Goal: Task Accomplishment & Management: Complete application form

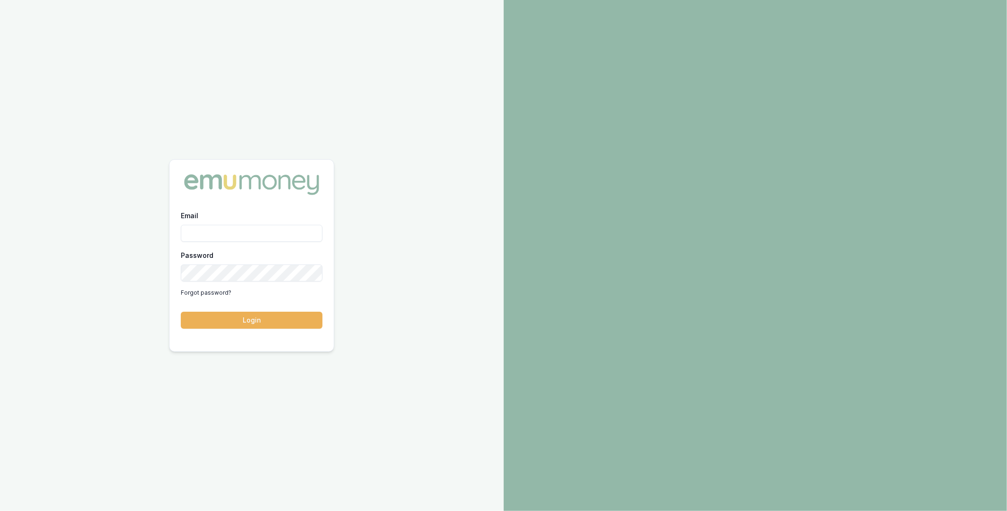
click at [251, 234] on input "Email" at bounding box center [252, 233] width 142 height 17
type input "m@emumoney.com.au"
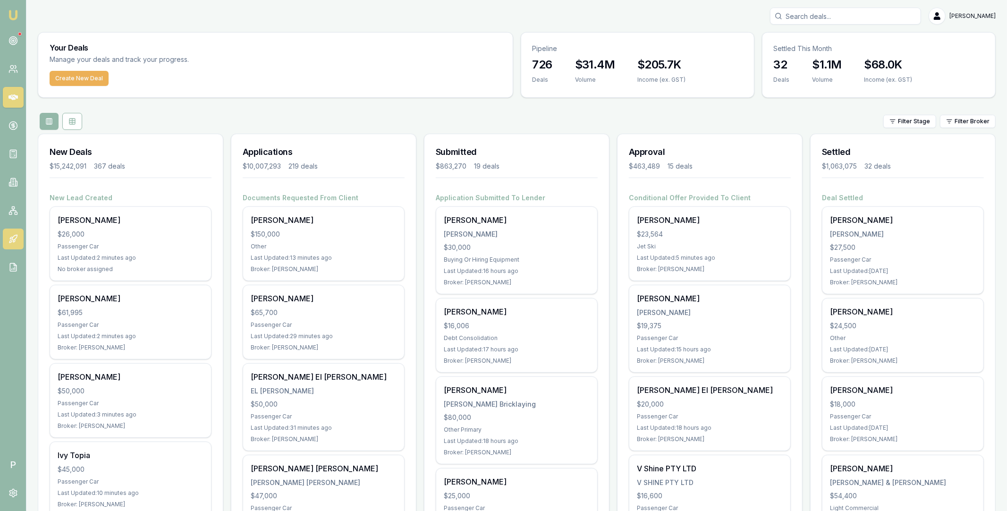
click at [13, 238] on icon at bounding box center [12, 238] width 9 height 9
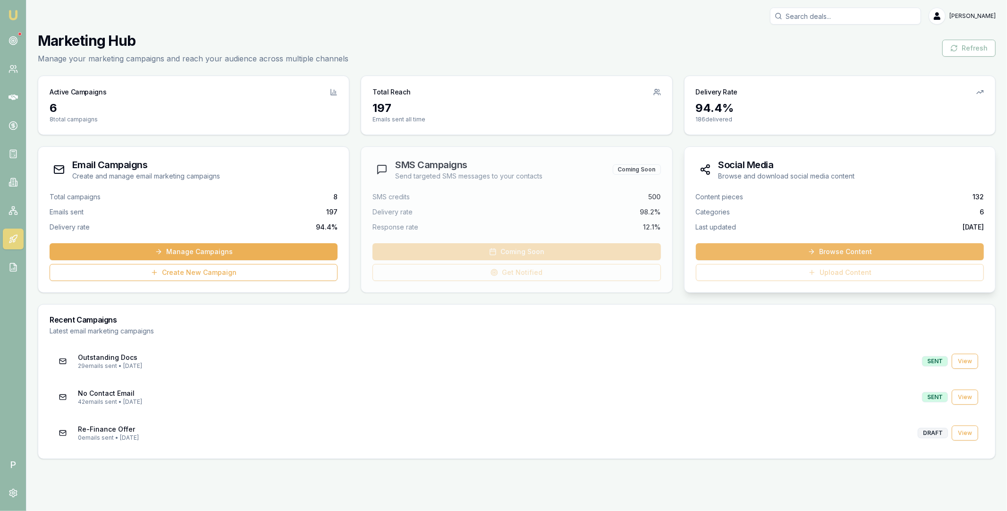
click at [834, 251] on link "Browse Content" at bounding box center [840, 251] width 288 height 17
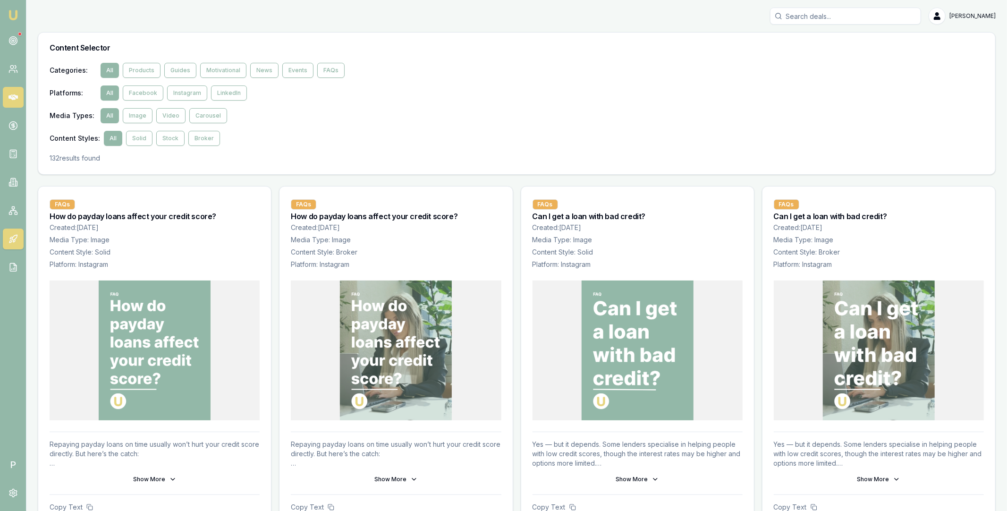
click at [11, 94] on icon at bounding box center [12, 96] width 9 height 9
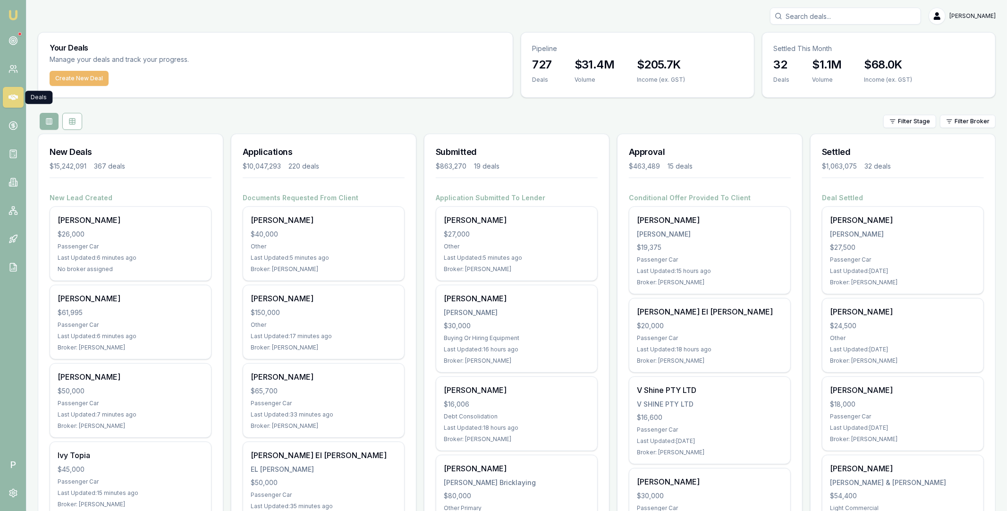
click at [73, 76] on button "Create New Deal" at bounding box center [79, 78] width 59 height 15
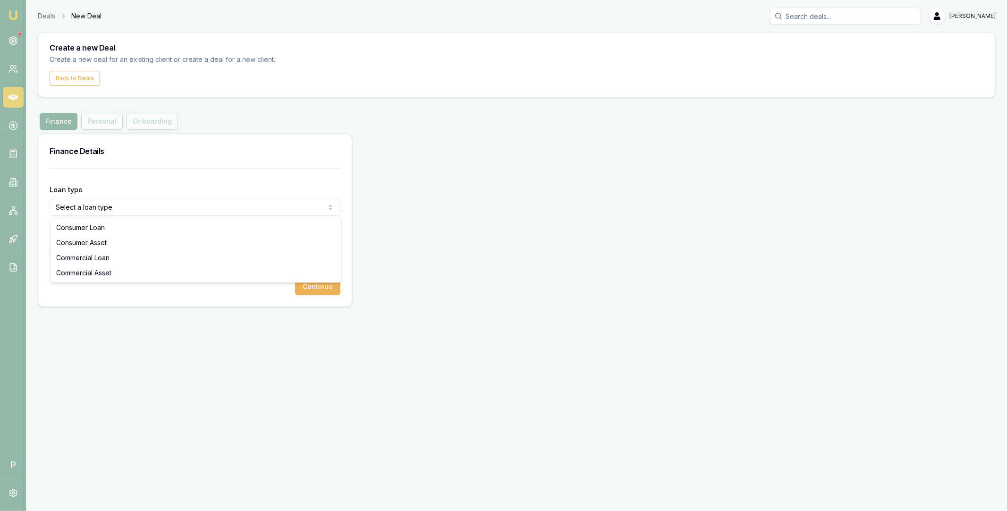
click at [152, 200] on html "Emu Broker P Deals New Deal Matt Leeburn Toggle Menu Create a new Deal Create a…" at bounding box center [503, 255] width 1007 height 511
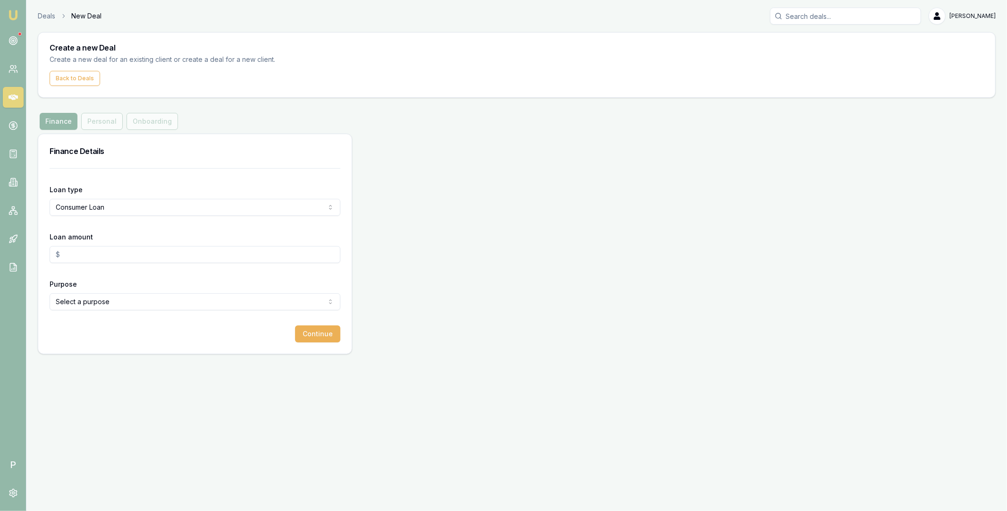
click at [120, 258] on input "Loan amount" at bounding box center [195, 254] width 291 height 17
type input "$30,000.00"
click at [141, 311] on form "Loan type Consumer Loan Consumer Loan Consumer Asset Commercial Loan Commercial…" at bounding box center [195, 255] width 291 height 174
click at [149, 303] on html "Emu Broker P Deals New Deal Matt Leeburn Toggle Menu Create a new Deal Create a…" at bounding box center [503, 255] width 1007 height 511
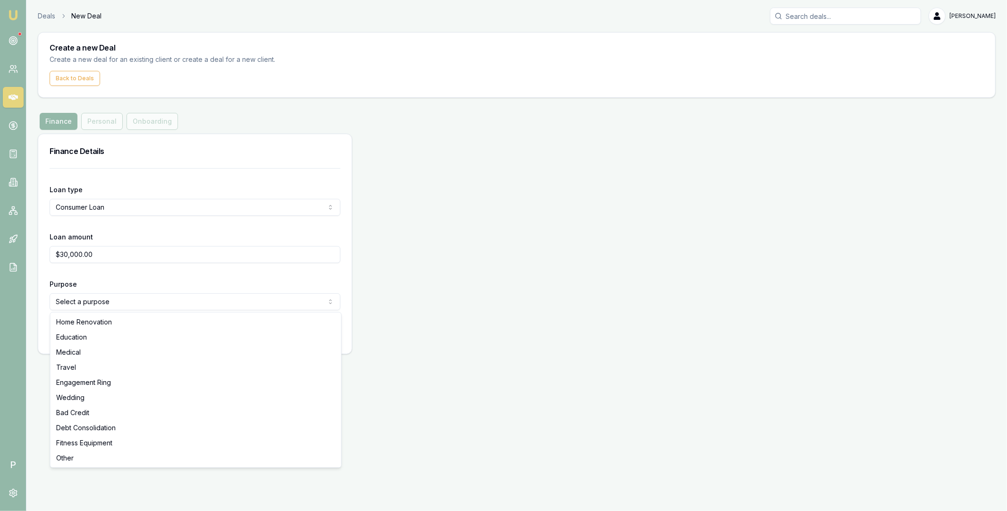
select select "EDUCATION"
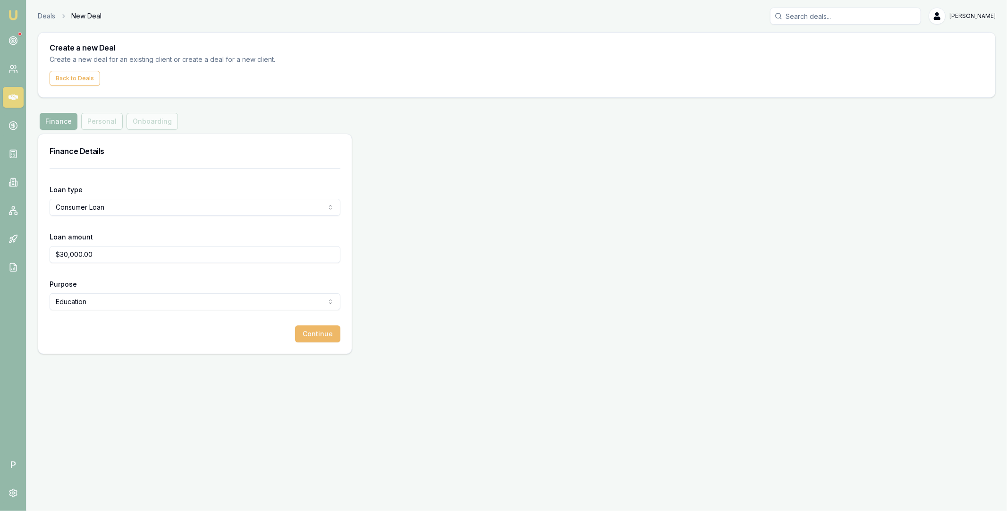
click at [314, 336] on button "Continue" at bounding box center [317, 333] width 45 height 17
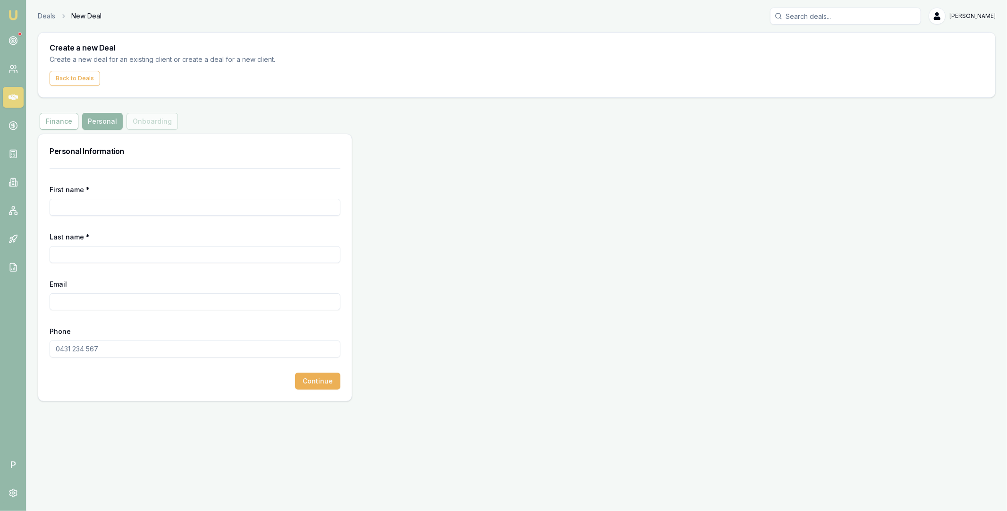
click at [131, 206] on input "First name *" at bounding box center [195, 207] width 291 height 17
type input "Bob"
type input "Baker"
click at [259, 373] on div "Continue" at bounding box center [195, 380] width 291 height 17
click at [316, 379] on button "Continue" at bounding box center [317, 380] width 45 height 17
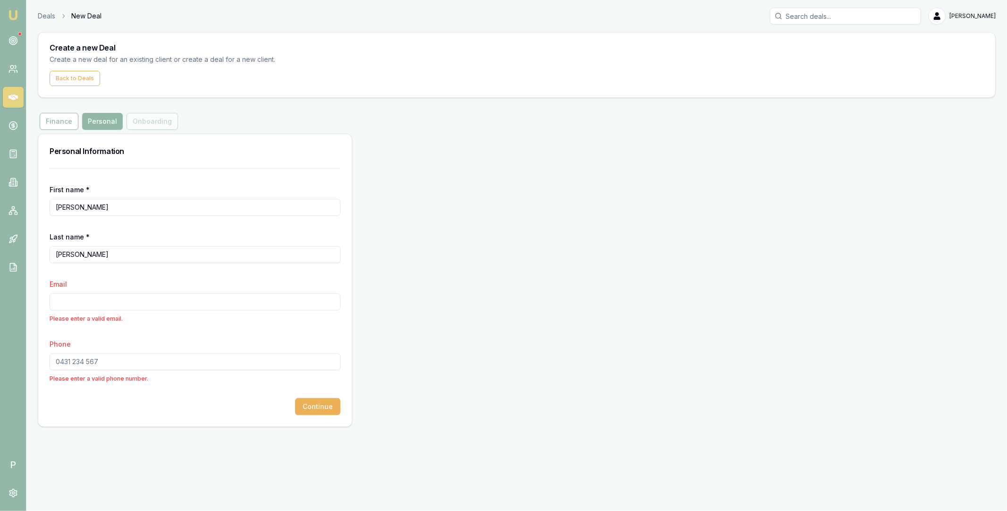
click at [264, 408] on div "Continue" at bounding box center [195, 406] width 291 height 17
click at [12, 466] on span "P" at bounding box center [13, 464] width 21 height 21
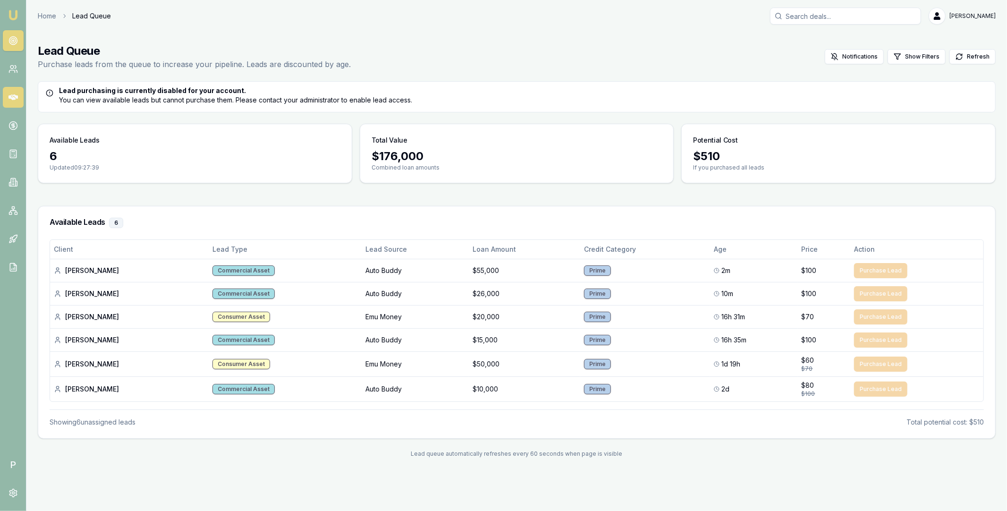
click at [12, 96] on icon at bounding box center [12, 97] width 9 height 6
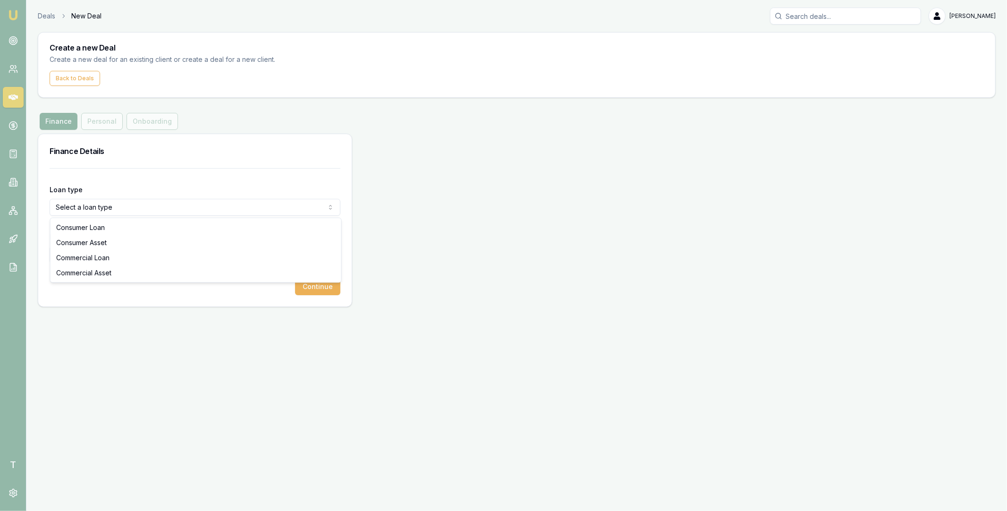
click at [114, 213] on html "Emu Broker T Deals New Deal [PERSON_NAME] Toggle Menu Create a new Deal Create …" at bounding box center [503, 255] width 1007 height 511
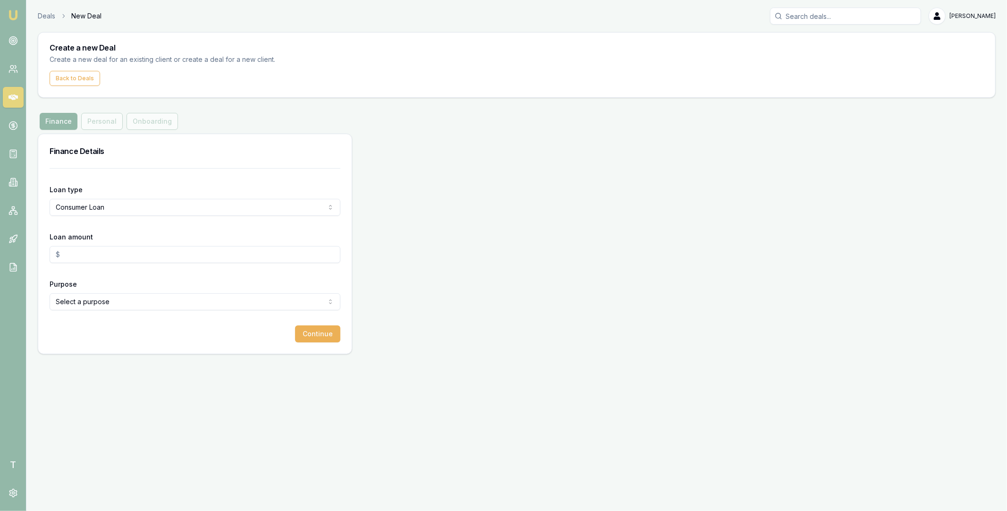
click at [113, 252] on input "Loan amount" at bounding box center [195, 254] width 291 height 17
type input "$20,000.00"
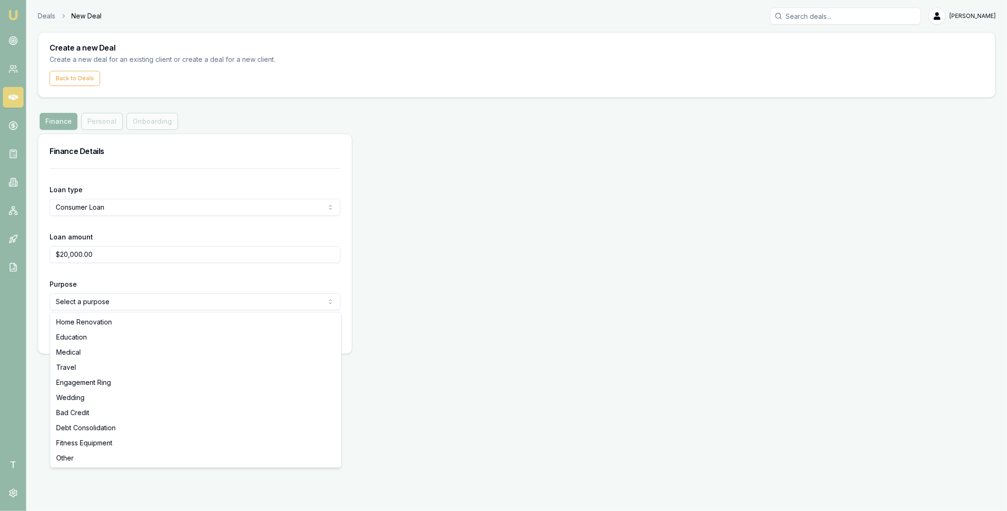
click at [126, 309] on html "Emu Broker T Deals New Deal Matt Leeburn Toggle Menu Create a new Deal Create a…" at bounding box center [503, 255] width 1007 height 511
select select "EDUCATION"
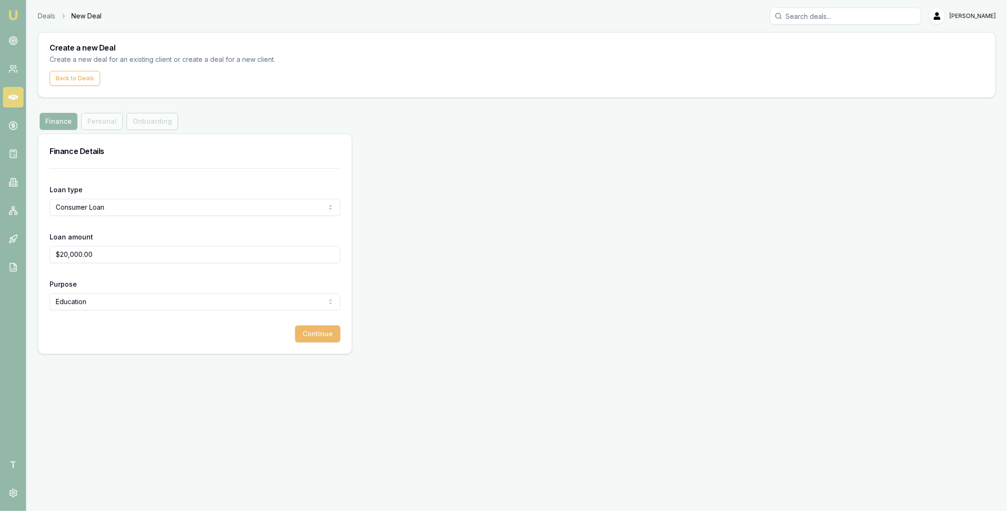
click at [315, 329] on button "Continue" at bounding box center [317, 333] width 45 height 17
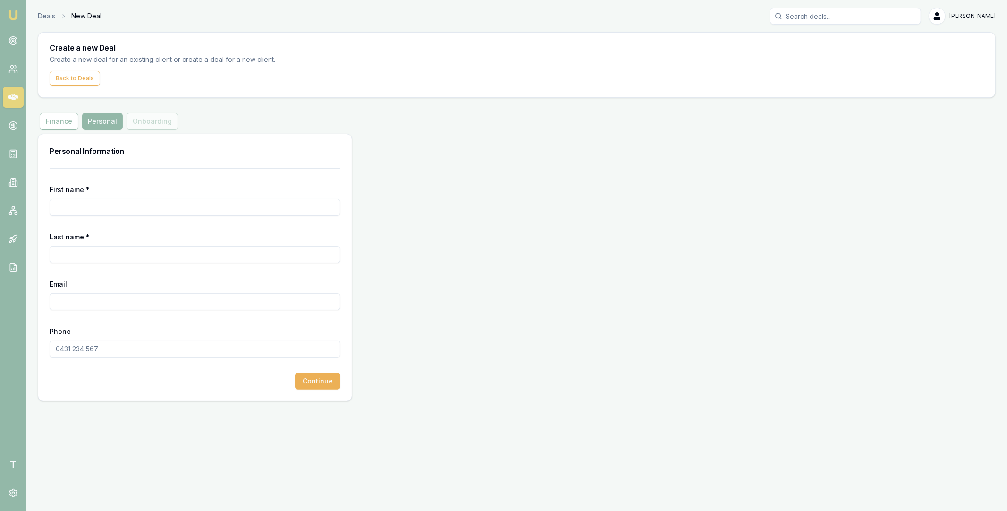
click at [190, 207] on input "First name *" at bounding box center [195, 207] width 291 height 17
type input "Matt"
type input "Test"
type input "test_1+4389034789038035@emumoney.com.au"
type input "8494 949 403"
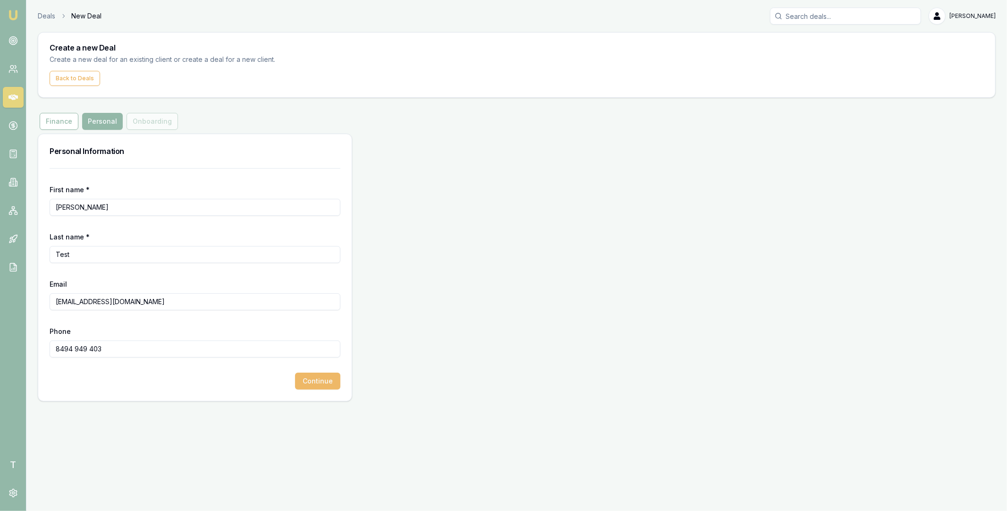
click at [307, 374] on button "Continue" at bounding box center [317, 380] width 45 height 17
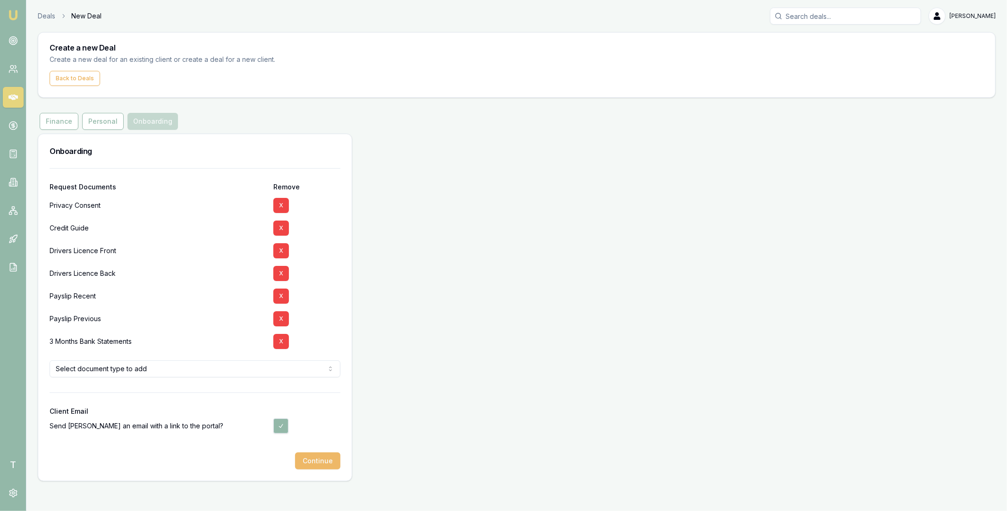
click at [316, 460] on button "Continue" at bounding box center [317, 460] width 45 height 17
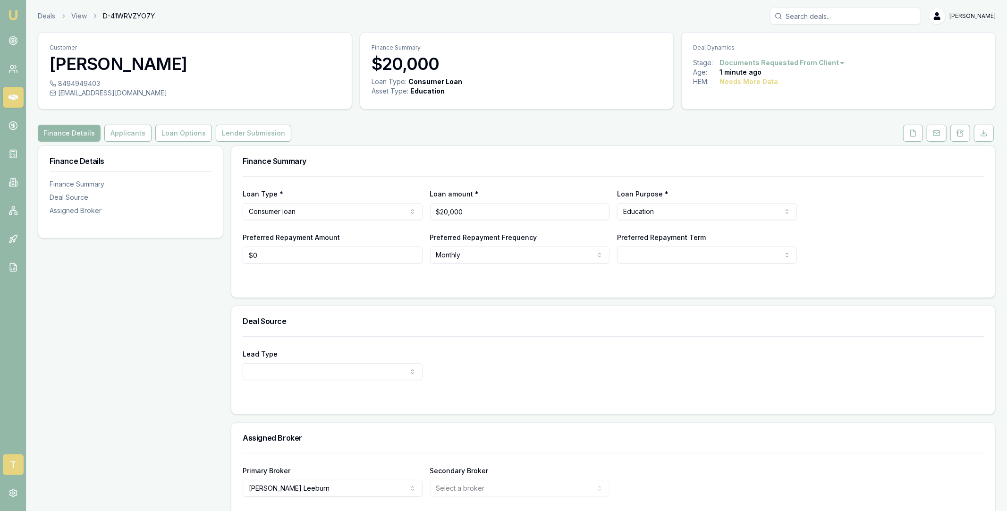
click at [11, 460] on span "T" at bounding box center [13, 464] width 21 height 21
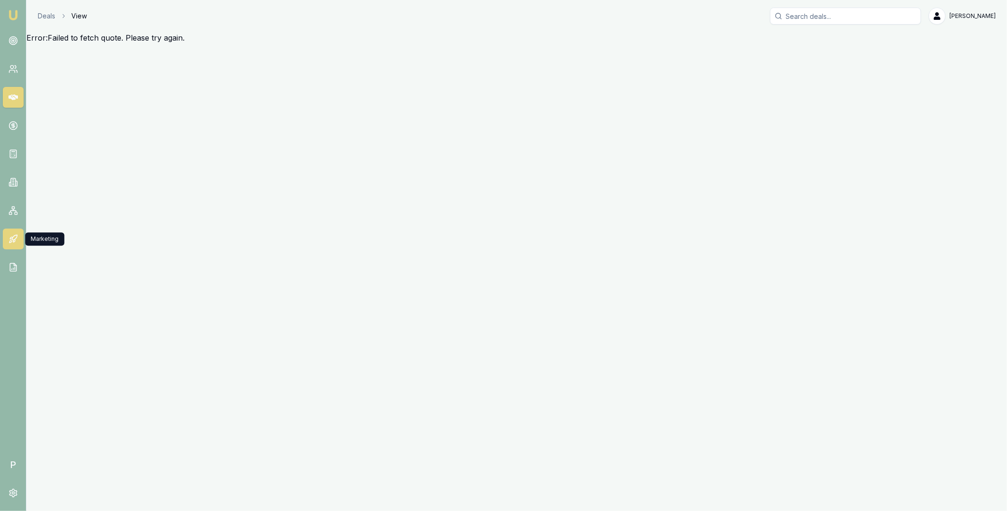
click at [13, 238] on icon at bounding box center [12, 238] width 9 height 9
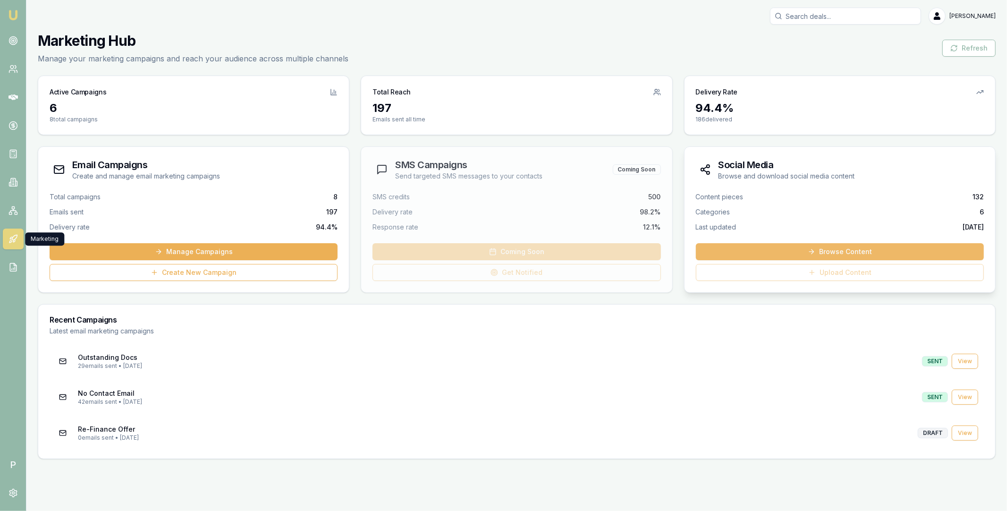
click at [852, 247] on link "Browse Content" at bounding box center [840, 251] width 288 height 17
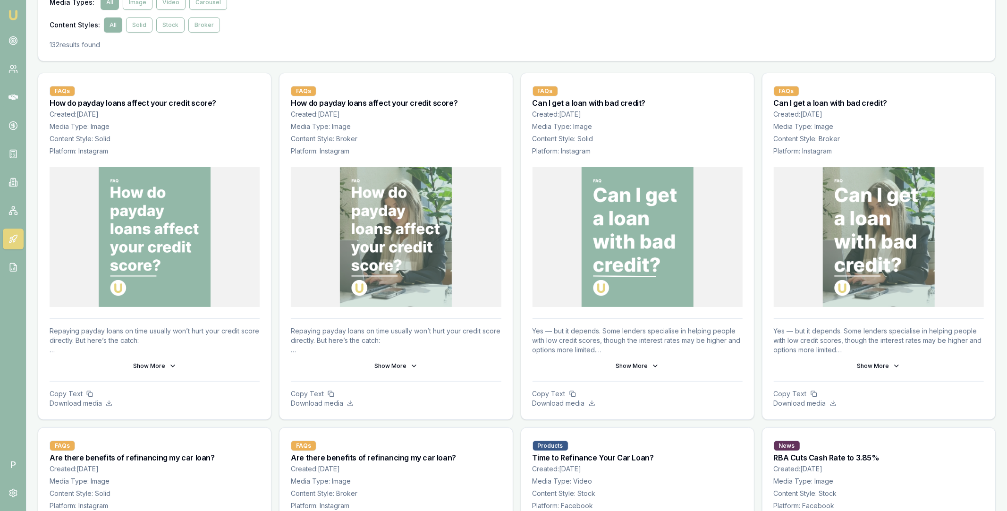
scroll to position [59, 0]
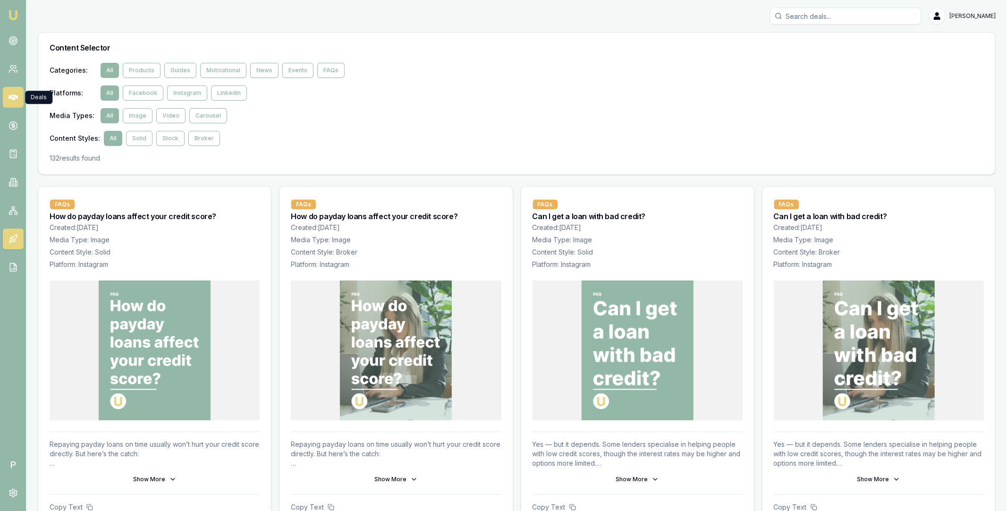
click at [16, 101] on icon at bounding box center [12, 96] width 9 height 9
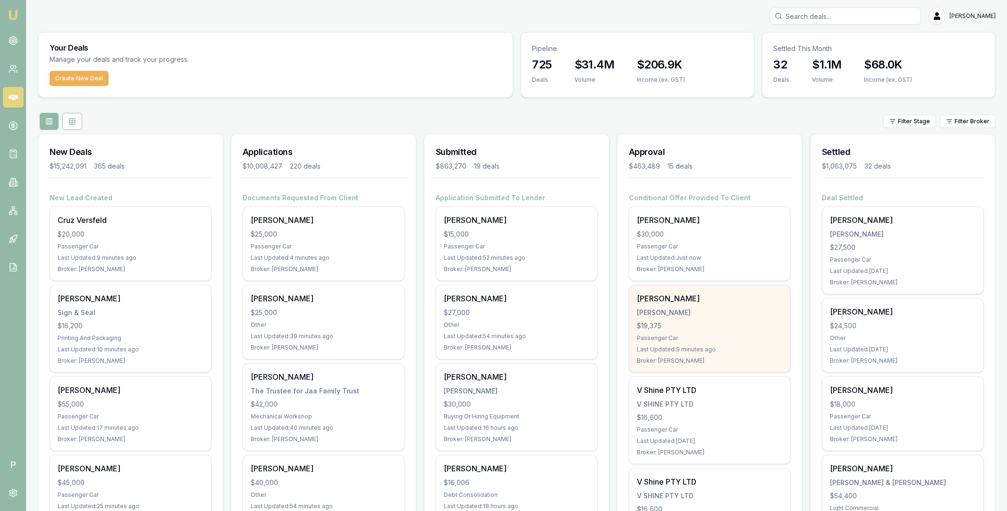
click at [742, 303] on div "[PERSON_NAME]" at bounding box center [710, 298] width 146 height 11
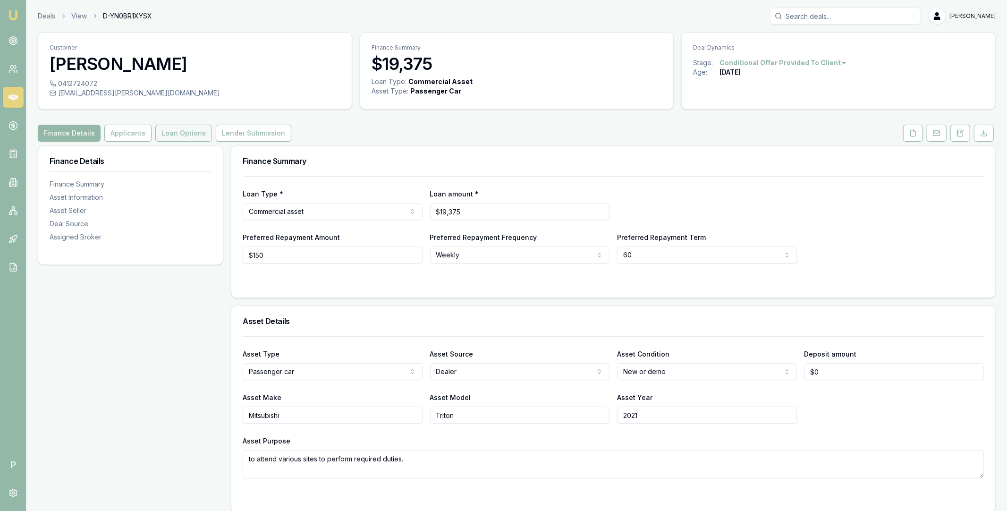
click at [193, 134] on button "Loan Options" at bounding box center [183, 133] width 57 height 17
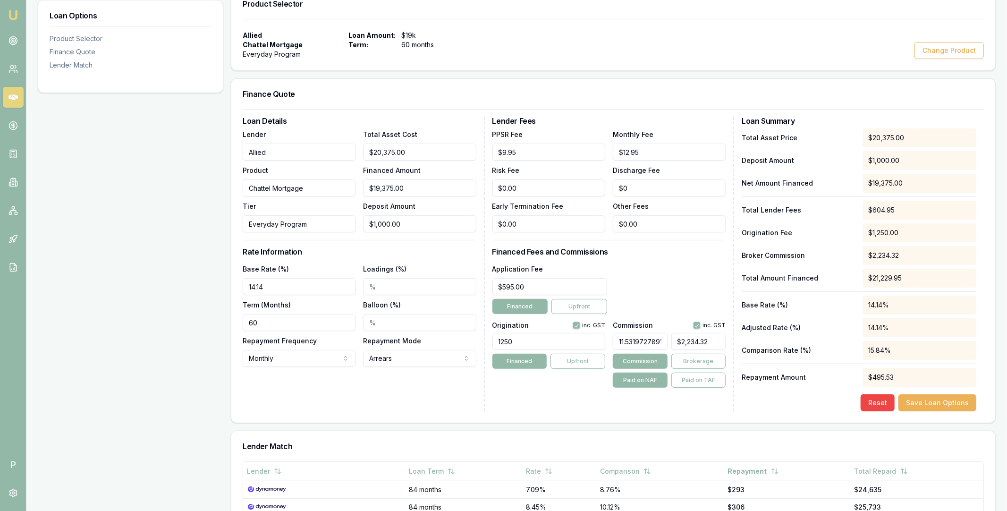
scroll to position [222, 0]
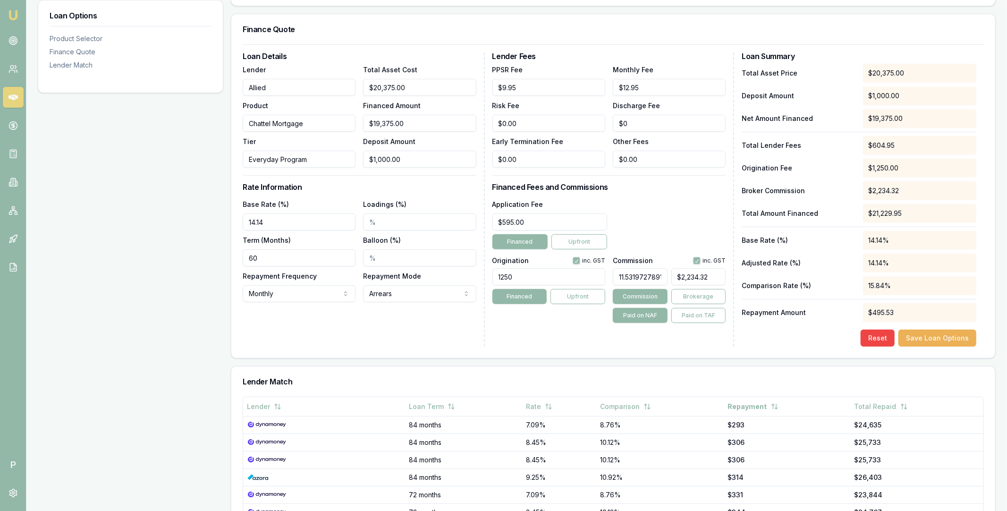
click at [650, 279] on input "11.53197278911565" at bounding box center [640, 276] width 55 height 17
type input "1"
type input "$193.75"
type input "11"
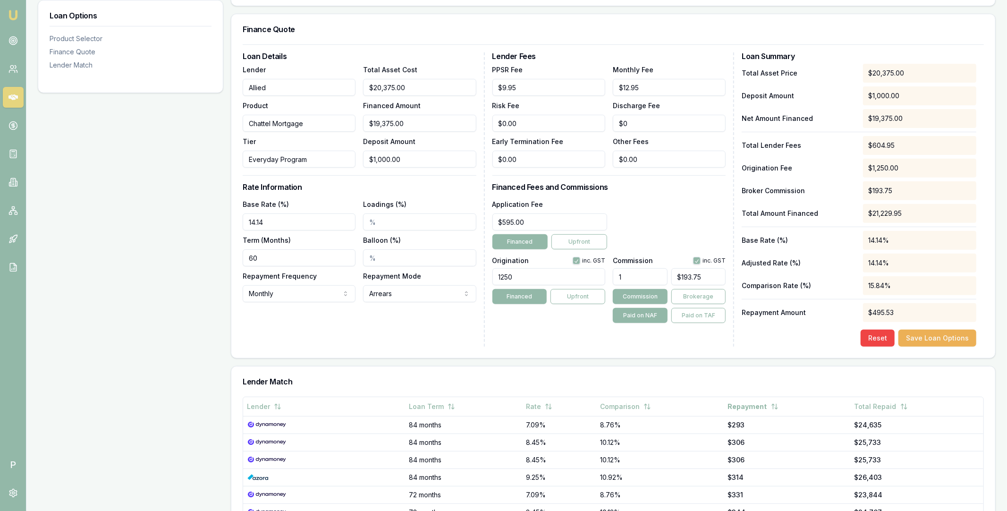
type input "$2,131.25"
click at [676, 236] on div "Application Fee $595.00 Financed Upfront" at bounding box center [609, 223] width 234 height 51
click at [629, 277] on input "11.00%" at bounding box center [640, 276] width 55 height 17
type input "1"
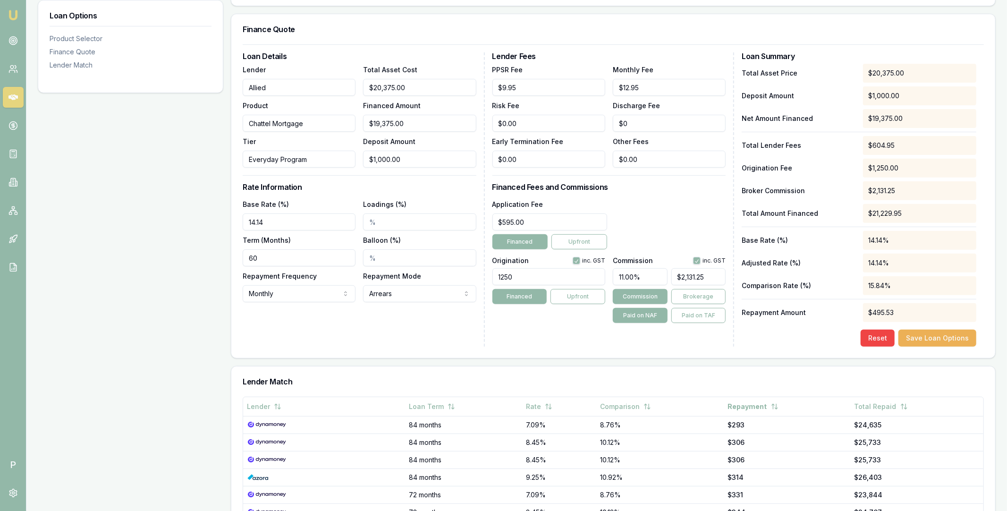
type input "$193.75"
type input "10"
type input "$1,937.50"
type input "10.9"
type input "$2,111.88"
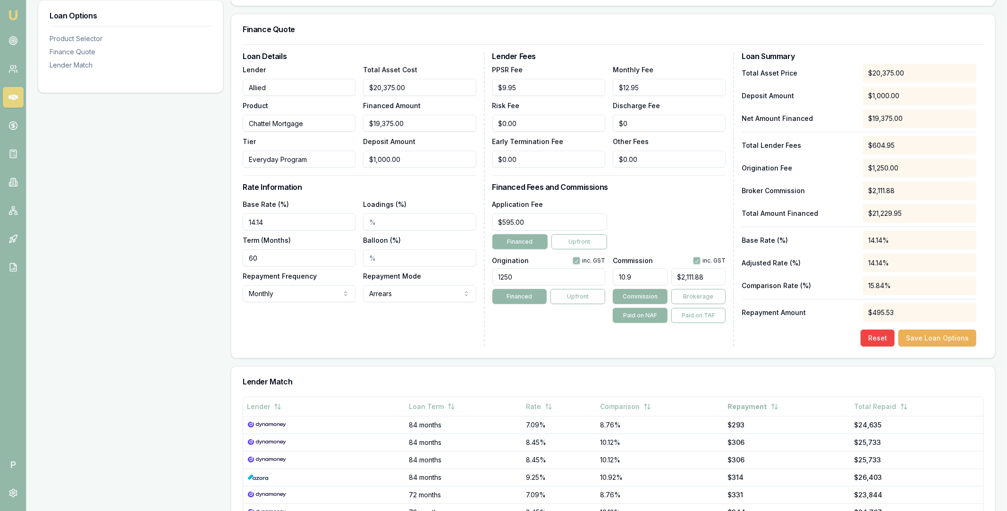
type input "10.95"
type input "$2,121.56"
type input "10.9"
type input "$2,111.88"
type input "10.94"
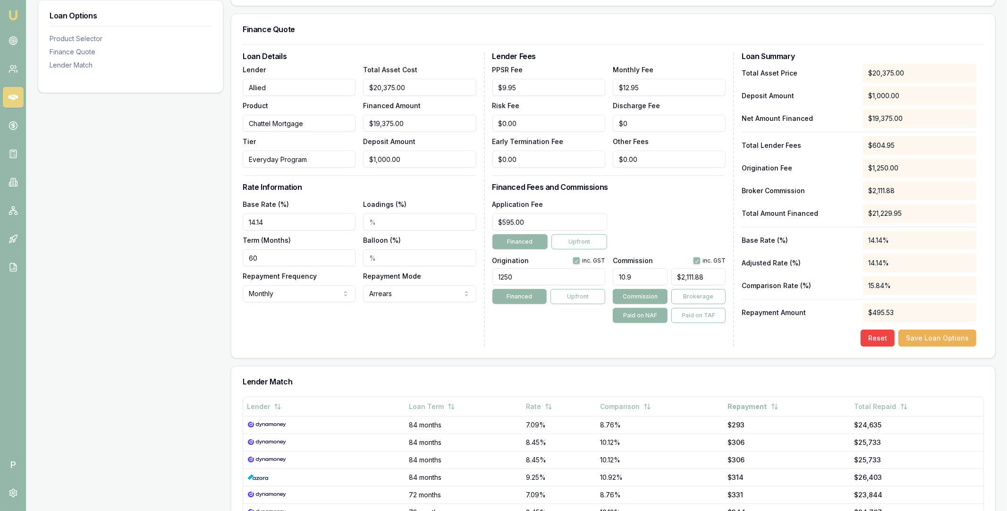
type input "$2,119.63"
type input "10.9"
type input "$2,111.88"
type input "10.93"
type input "$2,117.69"
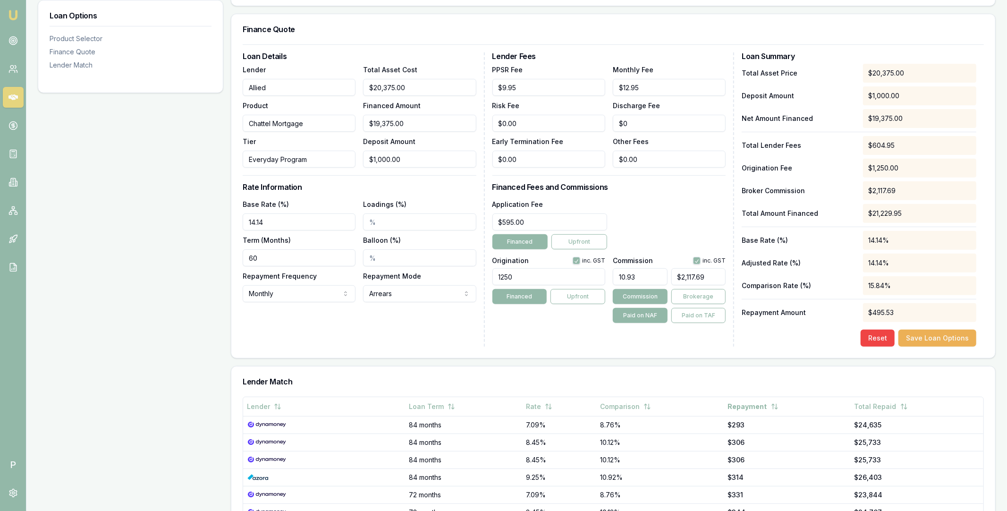
type input "10.938"
type input "$2,119.24"
type input "10.93"
type input "$2,117.69"
type input "10.937"
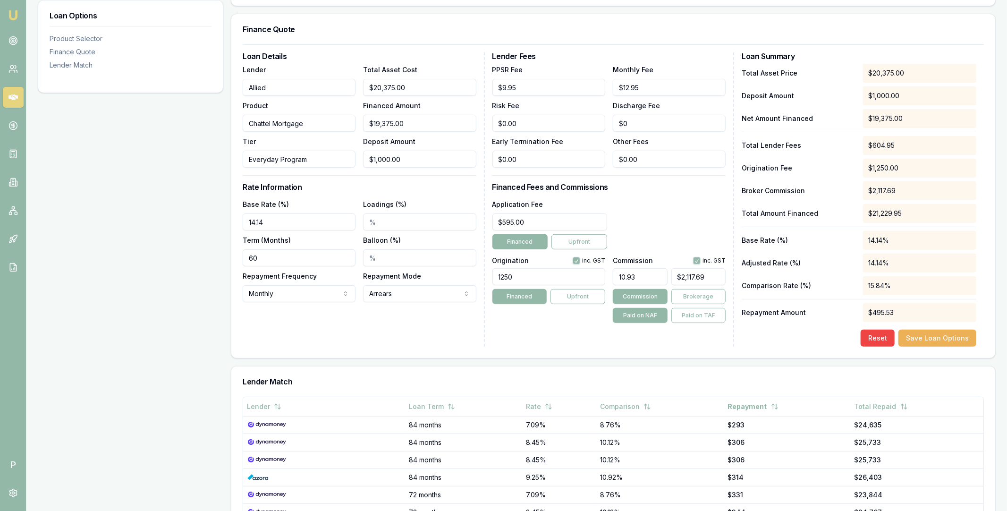
type input "$2,119.04"
type input "10.93"
type input "$2,117.69"
type input "10.936"
type input "$2,118.85"
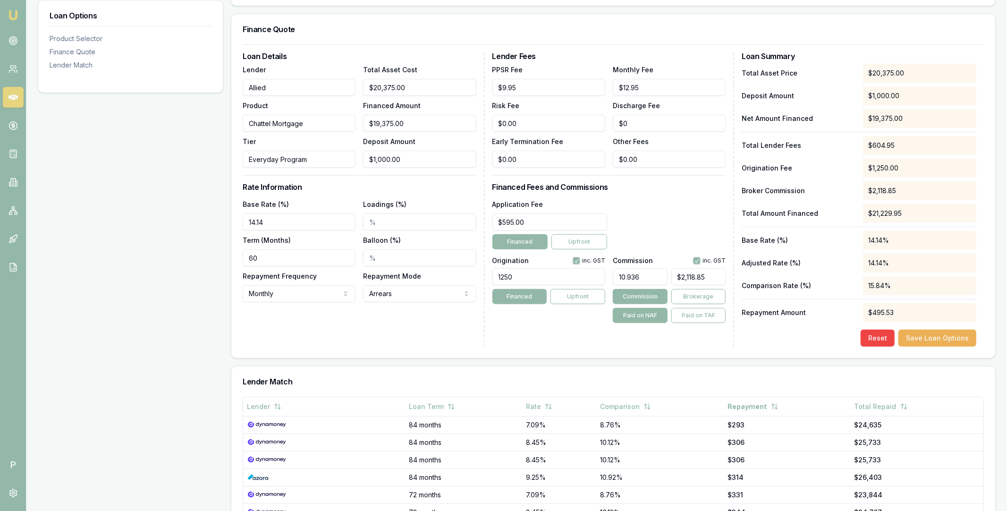
type input "10.93"
type input "$2,117.69"
type input "10.935"
type input "$2,118.66"
type input "10.93"
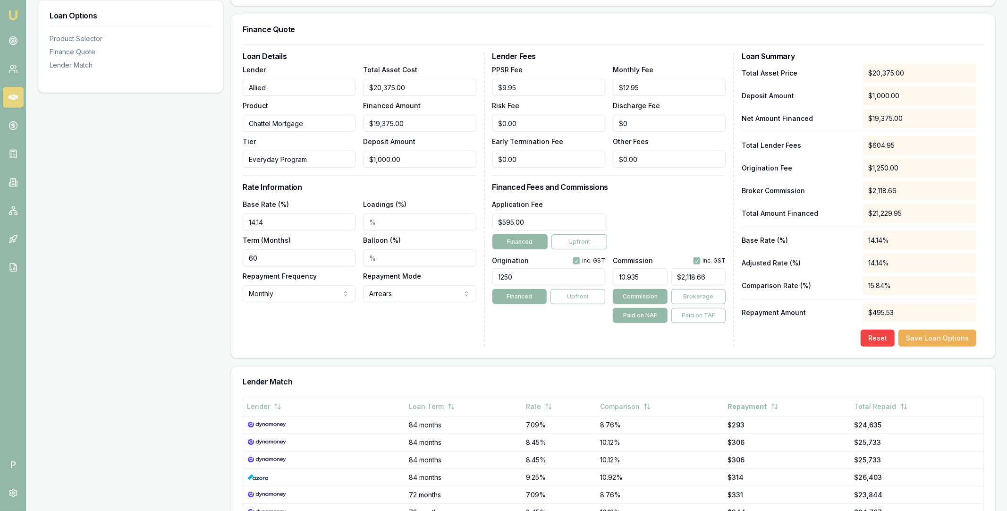
type input "$2,117.69"
type input "10.934"
type input "$2,118.46"
type input "10.9345"
type input "$2,118.56"
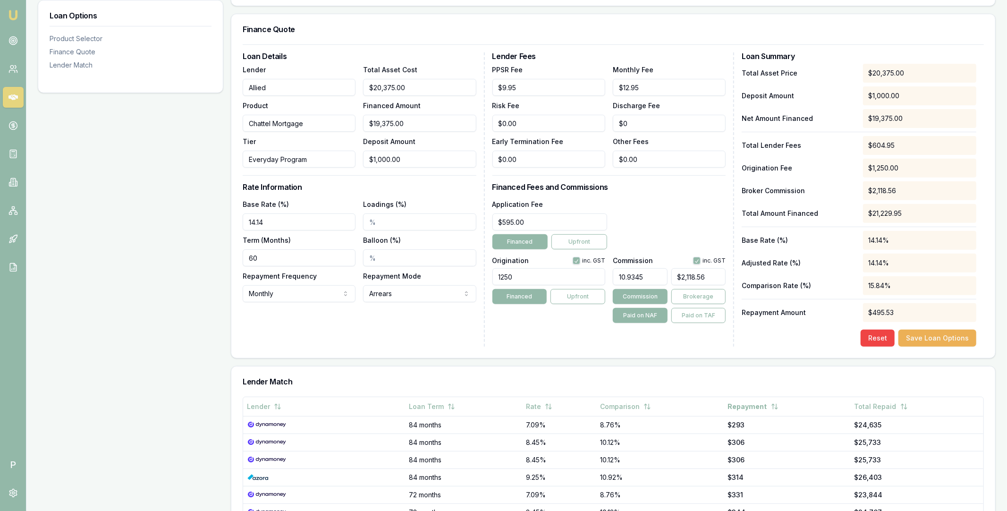
type input "10.934"
type input "$2,118.46"
type input "10.9348"
type input "$2,118.62"
type input "10.934"
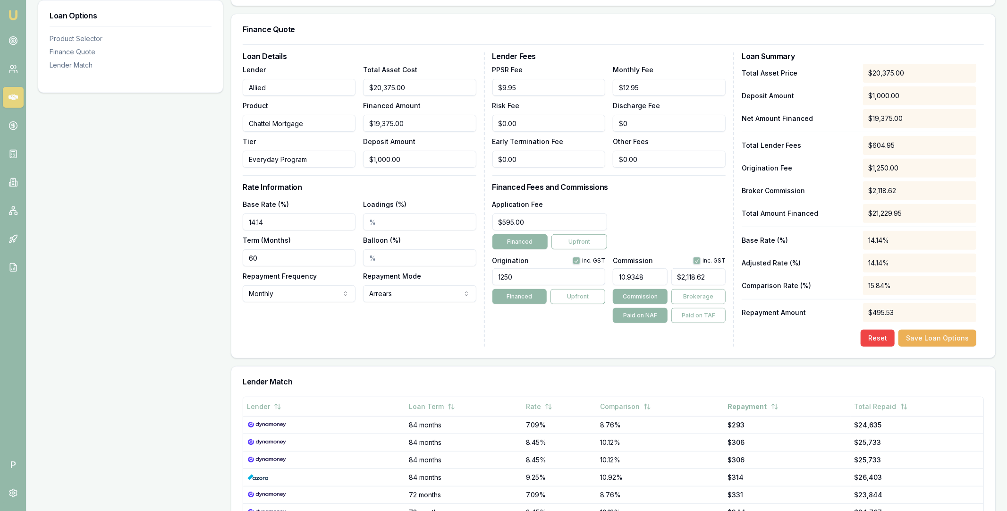
type input "$2,118.46"
type input "10.9349"
type input "$2,118.64"
type input "10.934"
type input "$2,118.46"
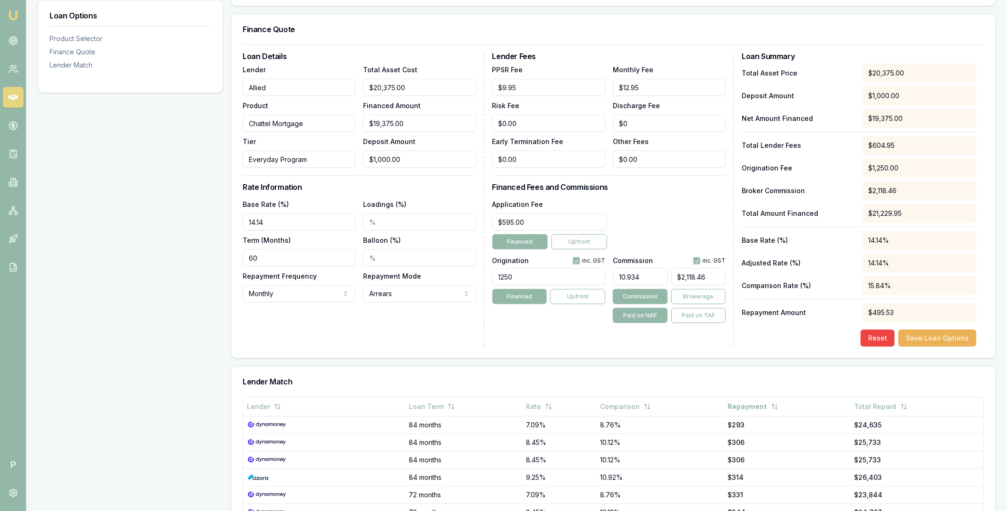
type input "10.93"
type input "$2,117.69"
type input "10.935"
type input "$2,118.66"
type input "10.9356"
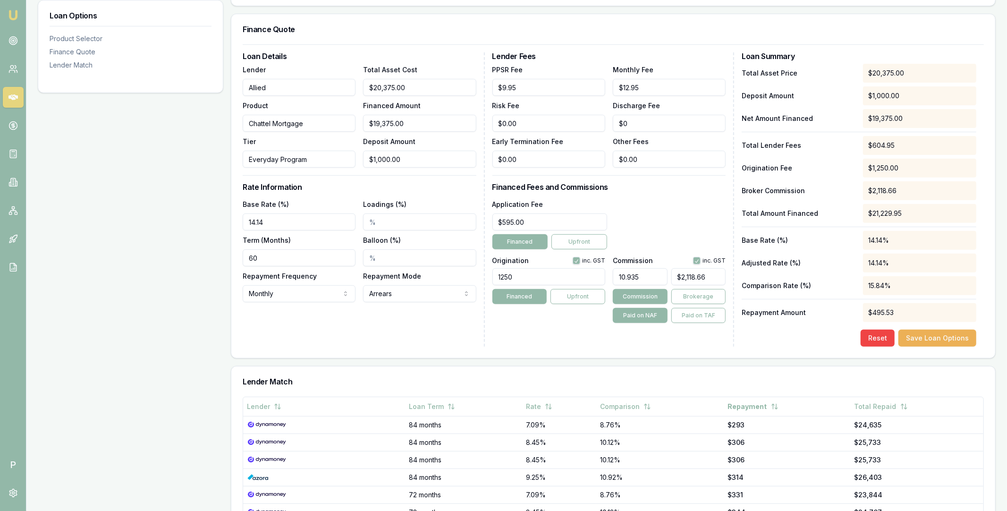
type input "$2,118.77"
type input "10.935"
type input "$2,118.66"
type input "10.9359"
type input "$2,118.83"
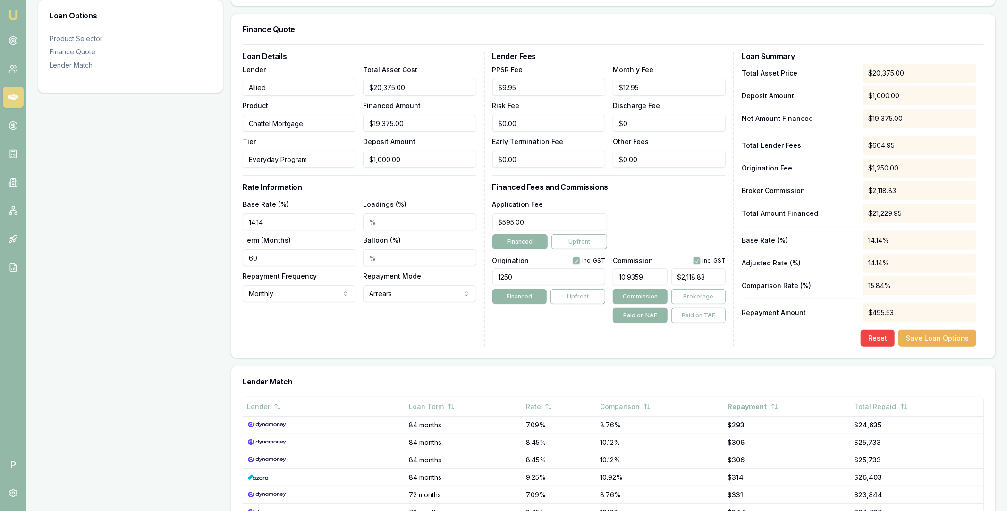
type input "10.93599"
type input "$2,118.85"
type input "10.9359"
type input "$2,118.83"
type input "10.935"
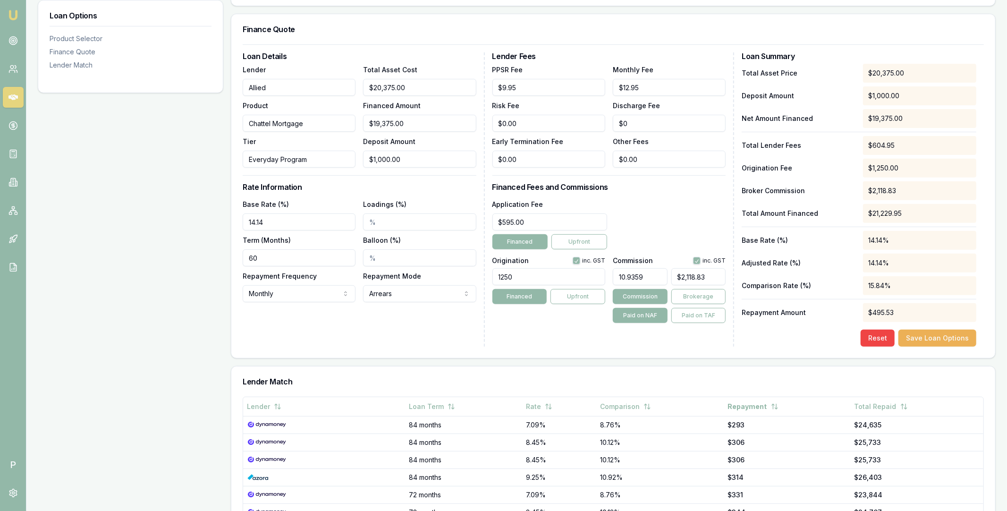
type input "$2,118.66"
type input "10.93"
type input "$2,117.69"
type input "10.936"
type input "$2,118.85"
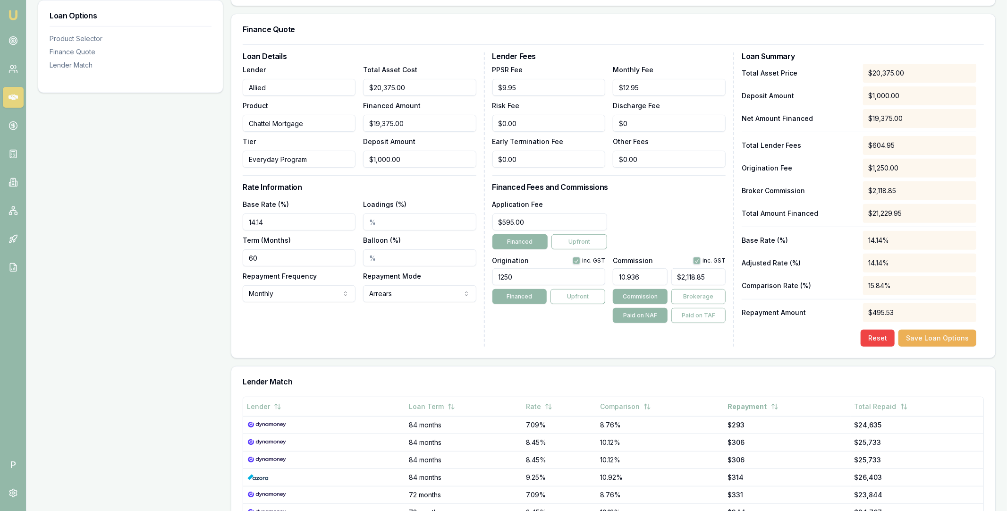
type input "10.9365"
type input "$2,118.95"
type input "10.936"
type input "$2,118.85"
type input "10.9369"
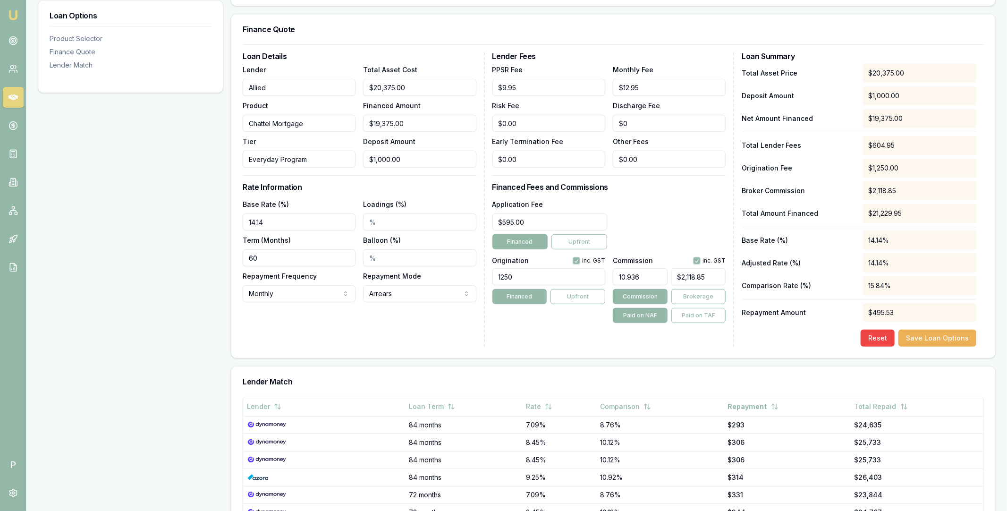
type input "$2,119.02"
type input "10.936"
type input "$2,118.85"
type input "10.9368"
type input "$2,119.01"
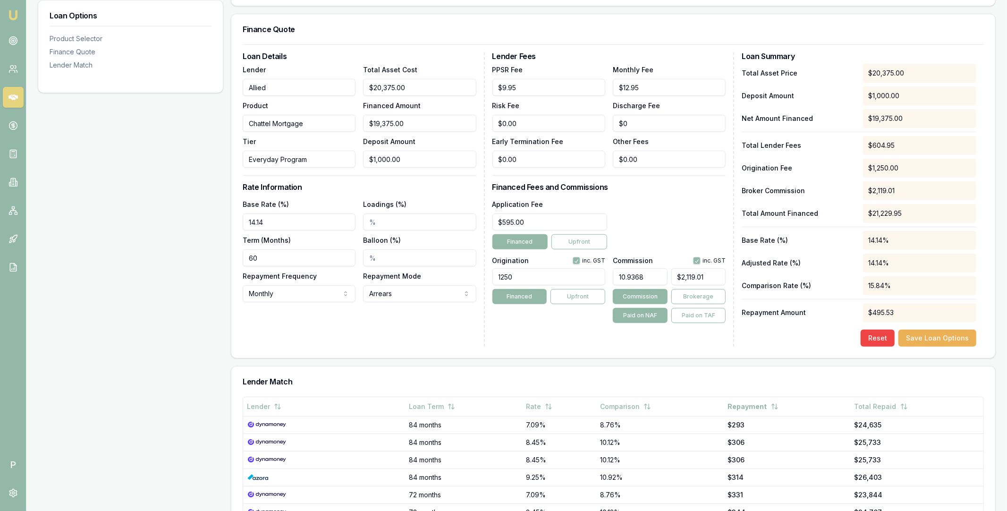
type input "10.936"
type input "$2,118.85"
type input "10.9367"
type input "$2,118.99"
type input "10.93675"
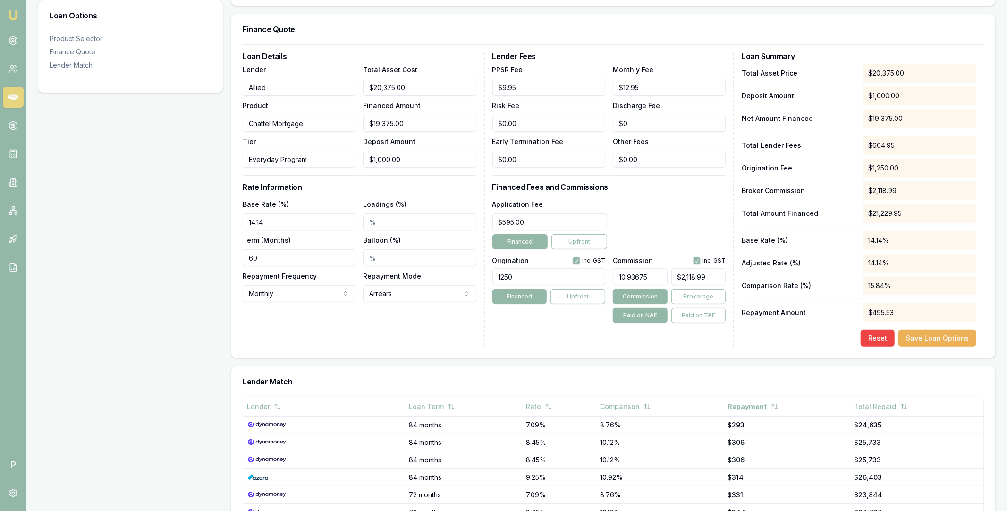
type input "$2,119.00"
click at [629, 281] on input "10.93675" at bounding box center [640, 276] width 55 height 17
click at [665, 248] on div "Application Fee $595.00 Financed Upfront" at bounding box center [609, 223] width 234 height 51
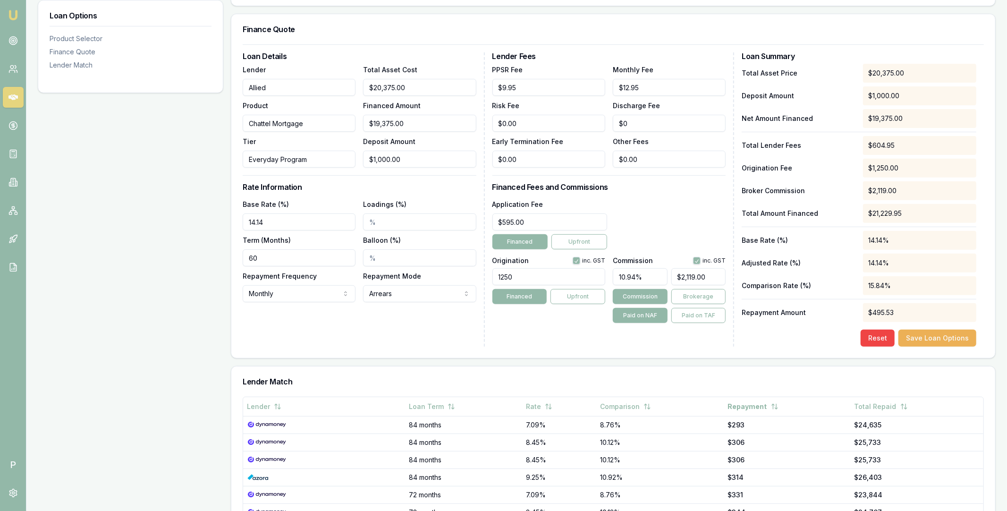
click at [641, 283] on input "10.94%" at bounding box center [640, 276] width 55 height 17
click at [640, 283] on input "10.94%" at bounding box center [640, 276] width 55 height 17
paste input "3675"
type input "10.93675"
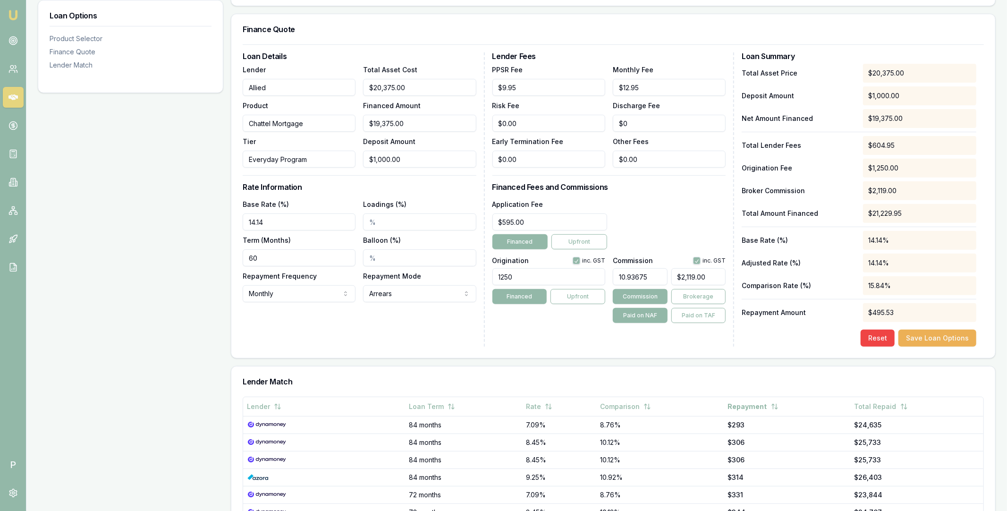
click button "Save Loan Options" at bounding box center [937, 337] width 78 height 17
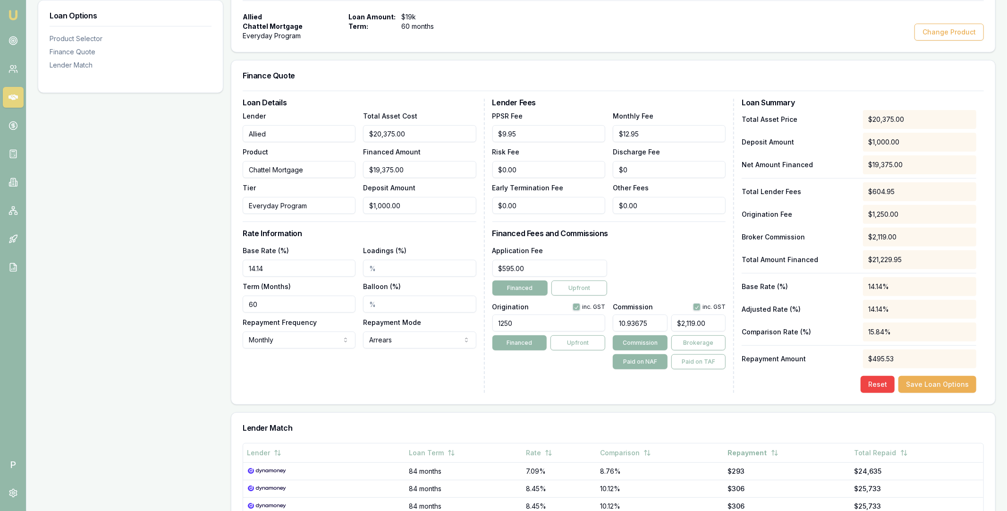
scroll to position [303, 0]
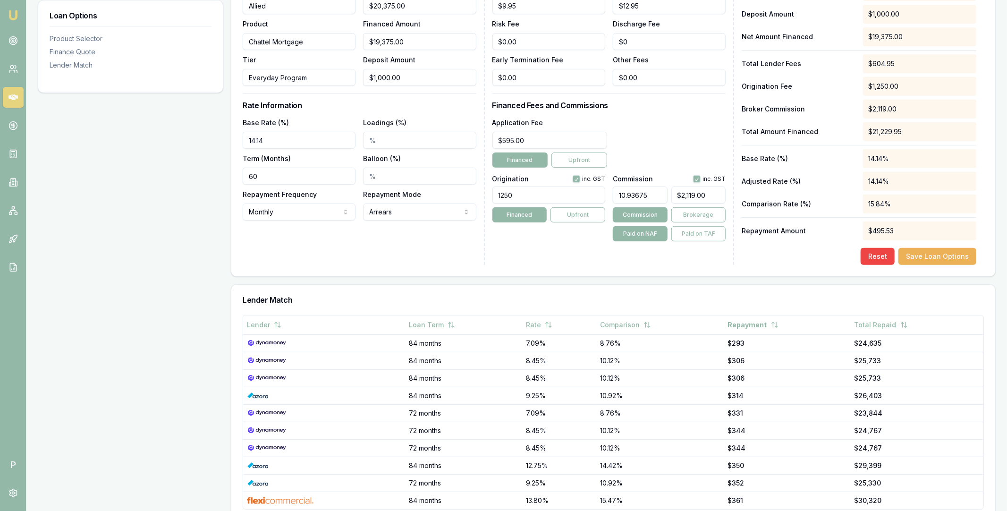
click at [621, 268] on div "Loan Details Lender Allied Product Chattel Mortgage Tier Everyday Program Total…" at bounding box center [613, 119] width 764 height 313
click at [16, 237] on icon at bounding box center [14, 237] width 5 height 5
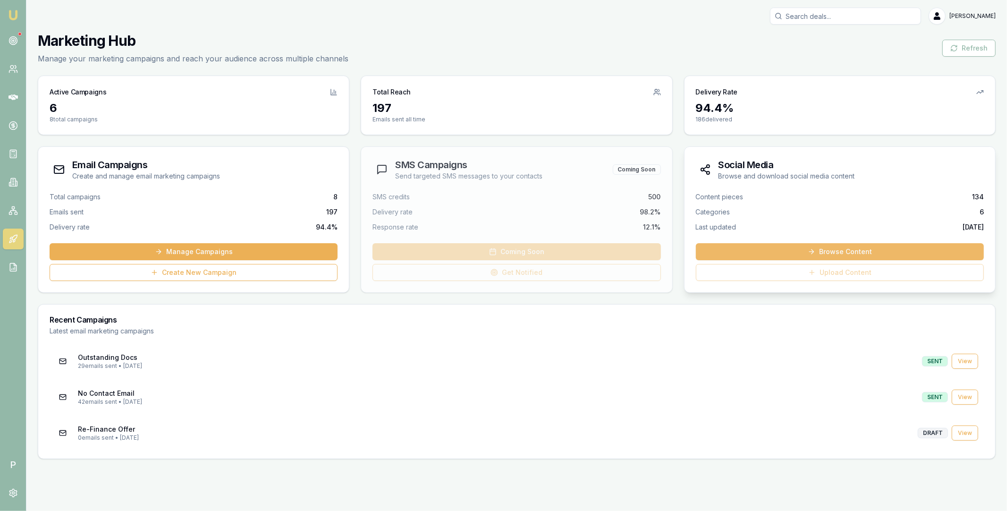
click at [831, 252] on link "Browse Content" at bounding box center [840, 251] width 288 height 17
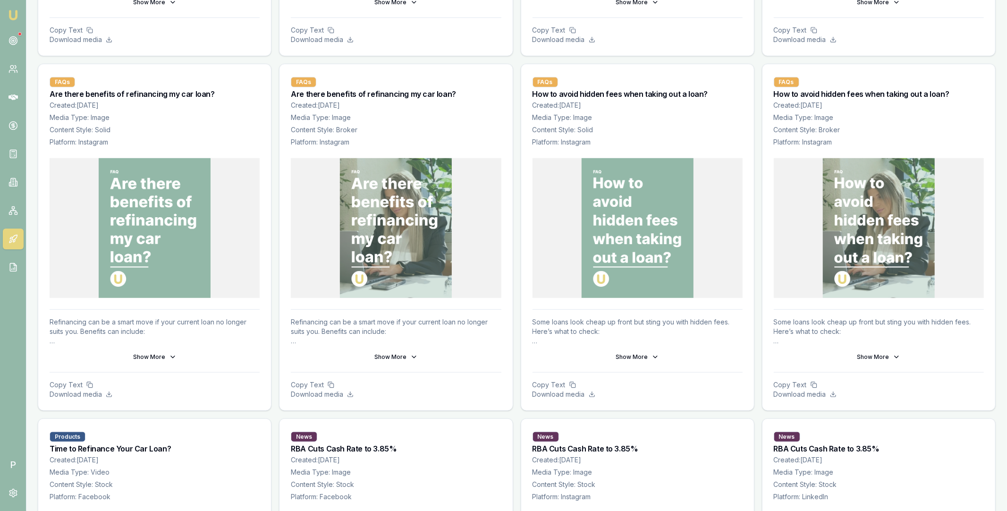
scroll to position [534, 0]
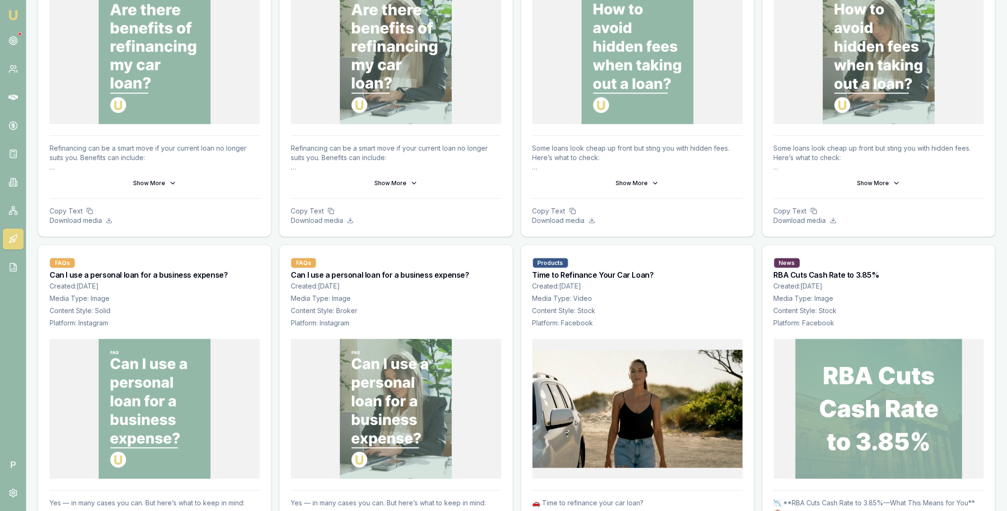
scroll to position [780, 0]
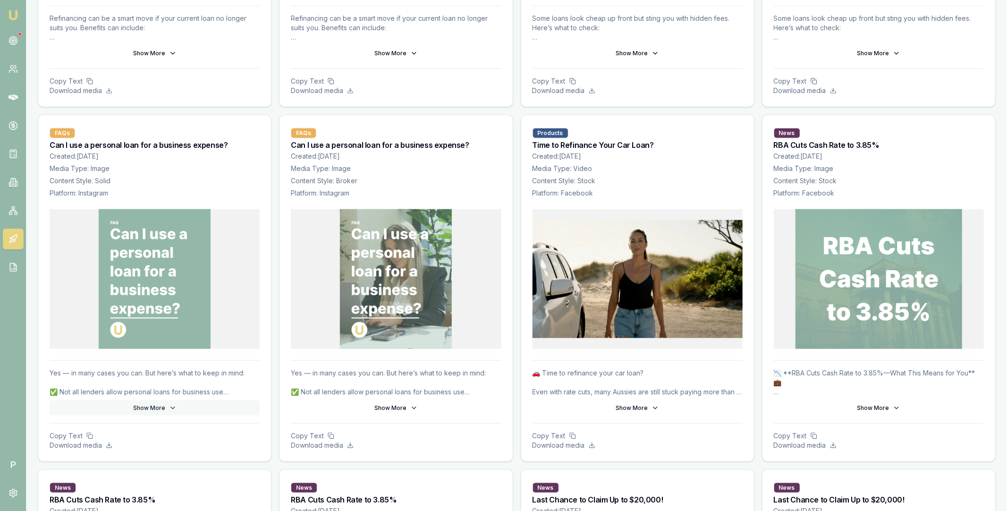
click at [171, 408] on icon at bounding box center [173, 408] width 4 height 2
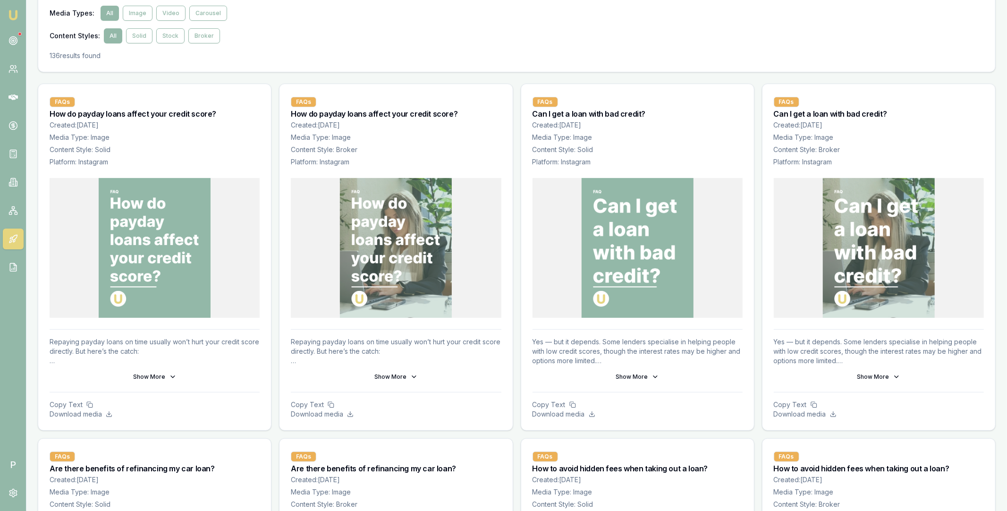
scroll to position [0, 0]
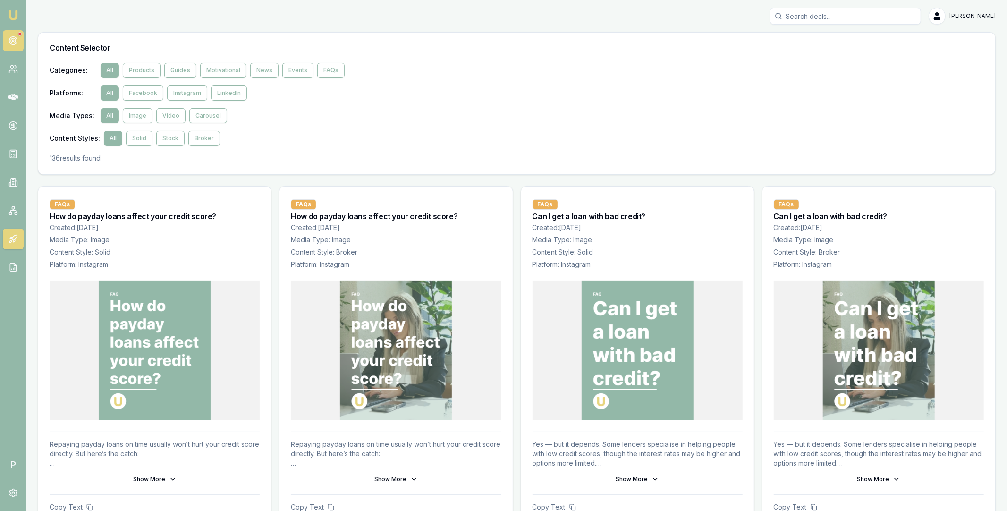
click at [12, 34] on link at bounding box center [13, 40] width 21 height 21
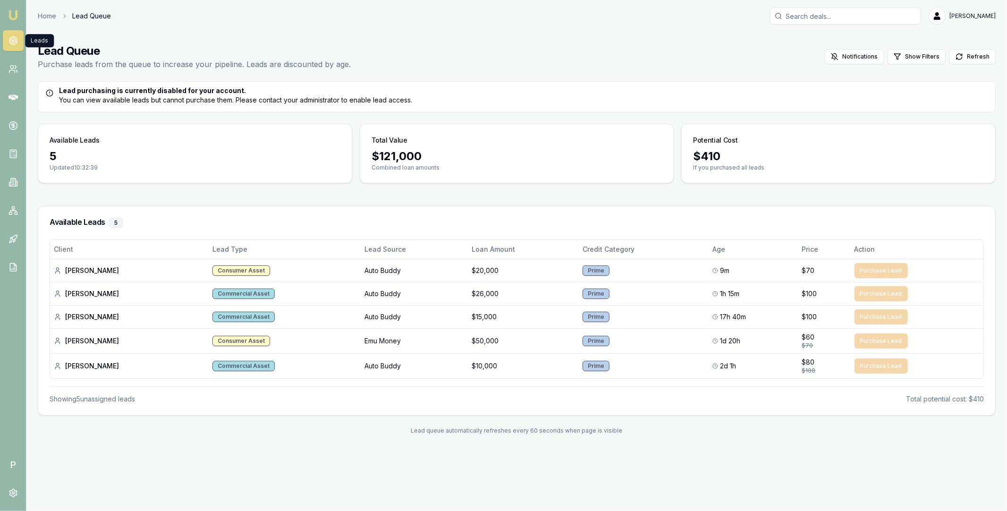
click at [620, 190] on main "Lead Queue Purchase leads from the queue to increase your pipeline. Leads are d…" at bounding box center [516, 238] width 980 height 413
click at [13, 65] on icon at bounding box center [12, 68] width 9 height 9
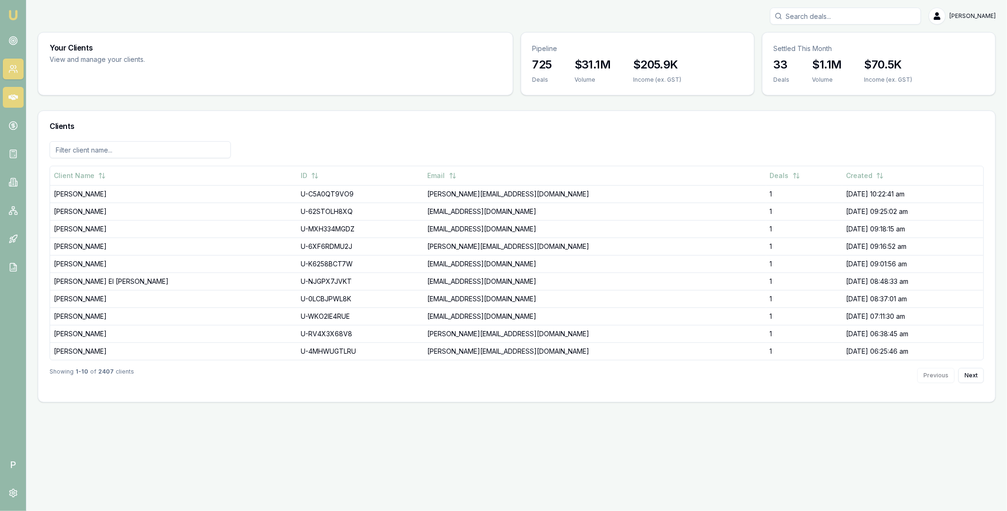
click at [16, 96] on icon at bounding box center [12, 97] width 9 height 6
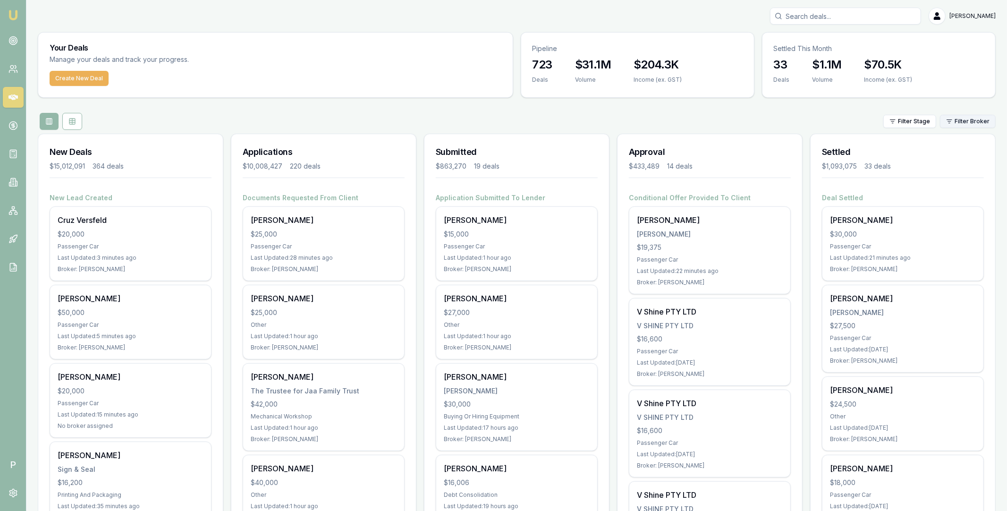
click at [962, 119] on html "Emu Broker P [PERSON_NAME] Toggle Menu Your Deals Manage your deals and track y…" at bounding box center [503, 255] width 1007 height 511
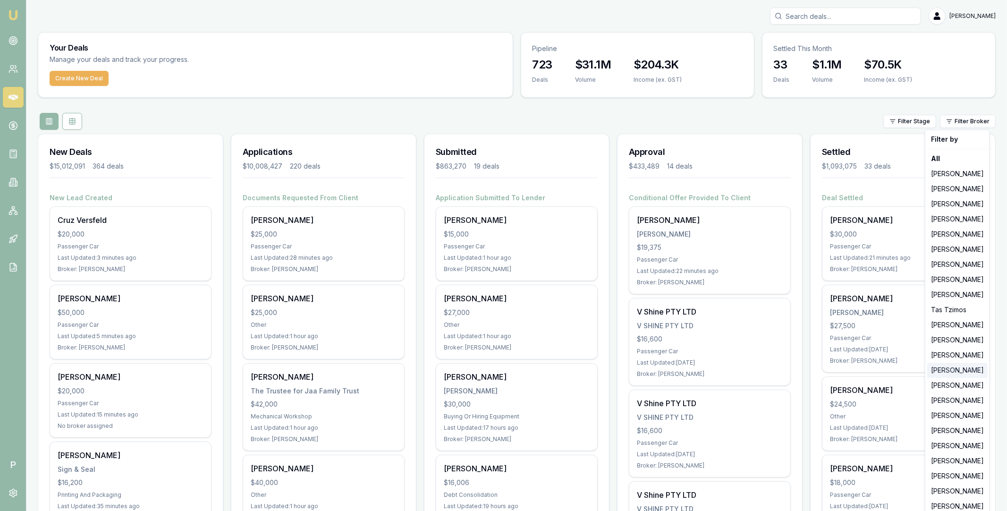
click at [942, 372] on div "[PERSON_NAME]" at bounding box center [957, 369] width 60 height 15
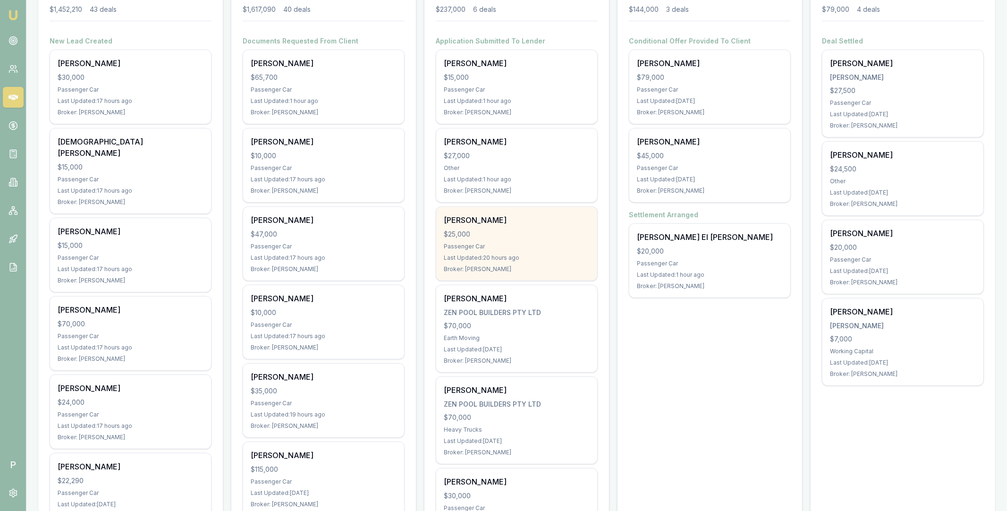
scroll to position [224, 0]
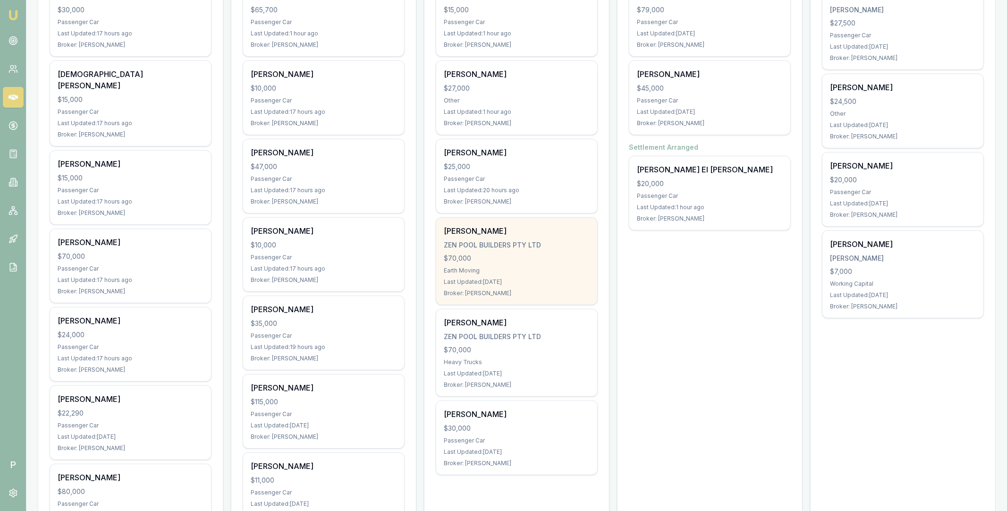
click at [536, 261] on div "$70,000" at bounding box center [517, 257] width 146 height 9
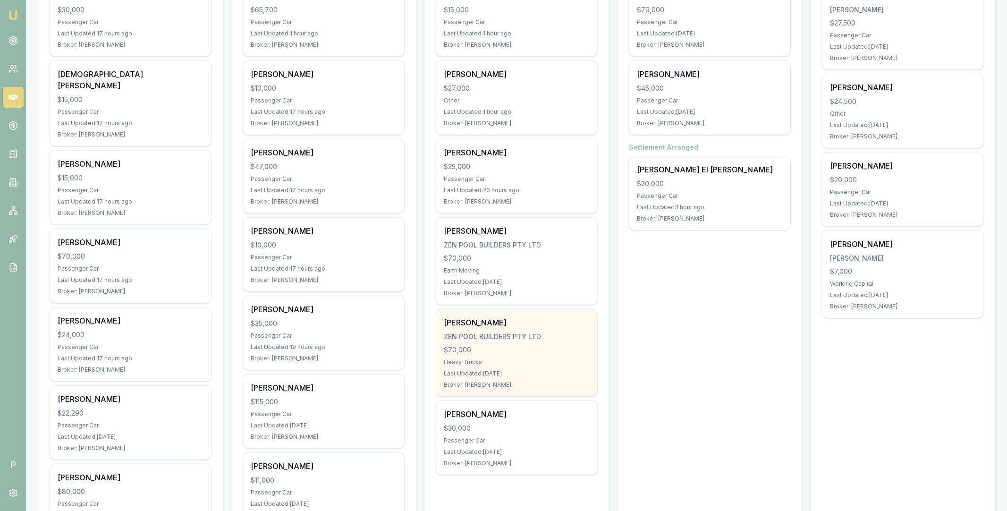
click at [504, 337] on div "ZEN POOL BUILDERS PTY LTD" at bounding box center [517, 336] width 146 height 9
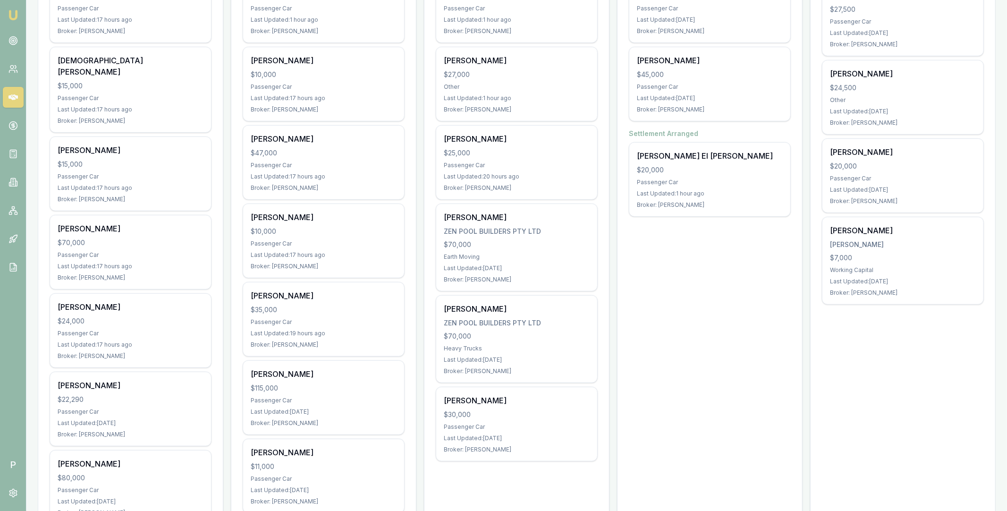
scroll to position [243, 0]
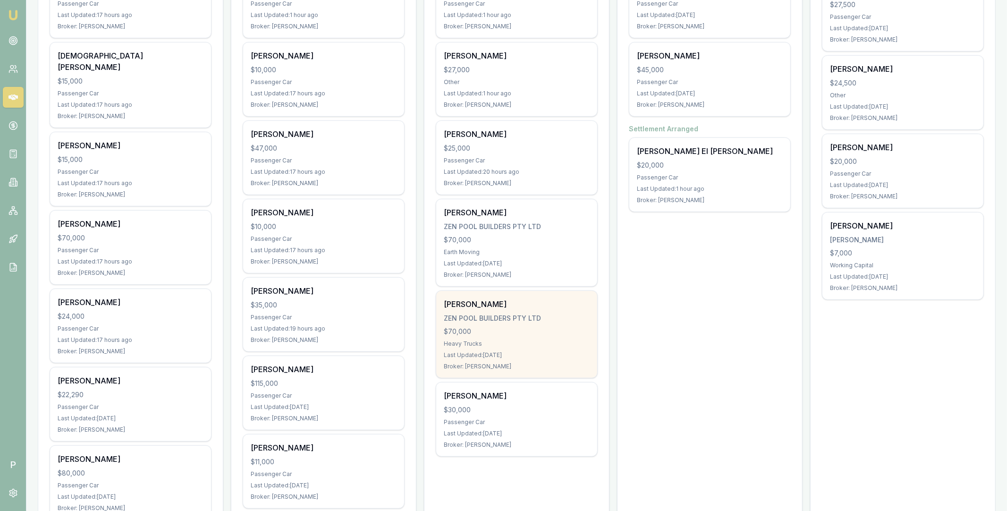
click at [562, 317] on div "ZEN POOL BUILDERS PTY LTD" at bounding box center [517, 317] width 146 height 9
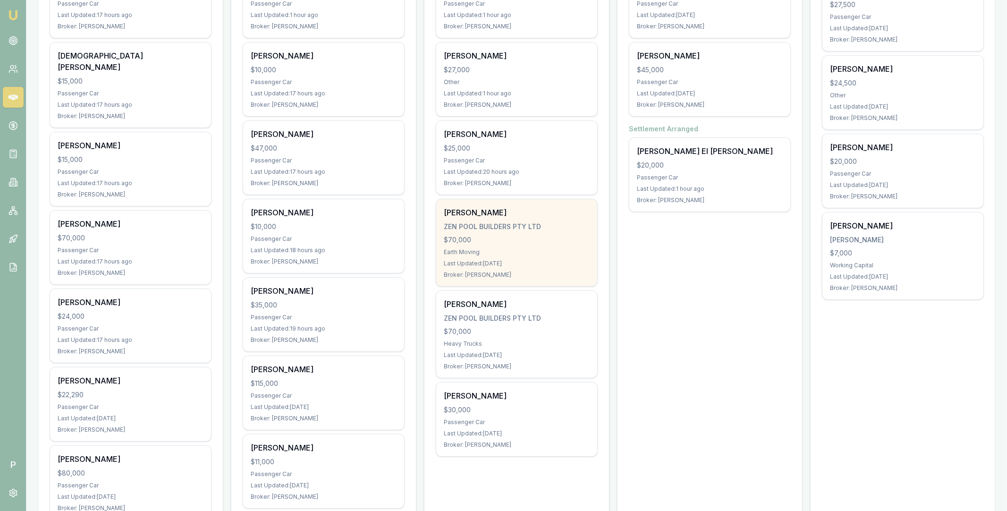
click at [533, 220] on div "KYLE THOMPSON ZEN POOL BUILDERS PTY LTD $70,000 Earth Moving Last Updated: 5 da…" at bounding box center [516, 242] width 161 height 87
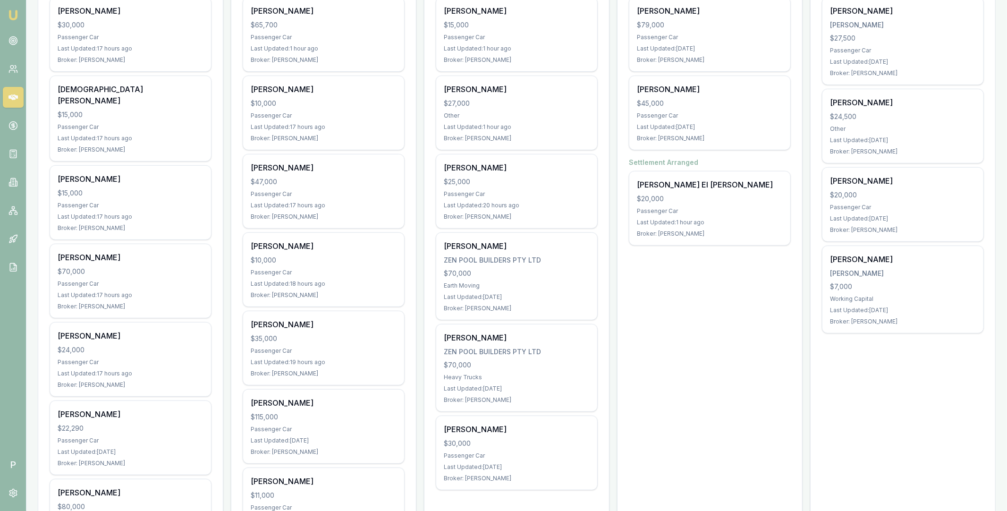
scroll to position [138, 0]
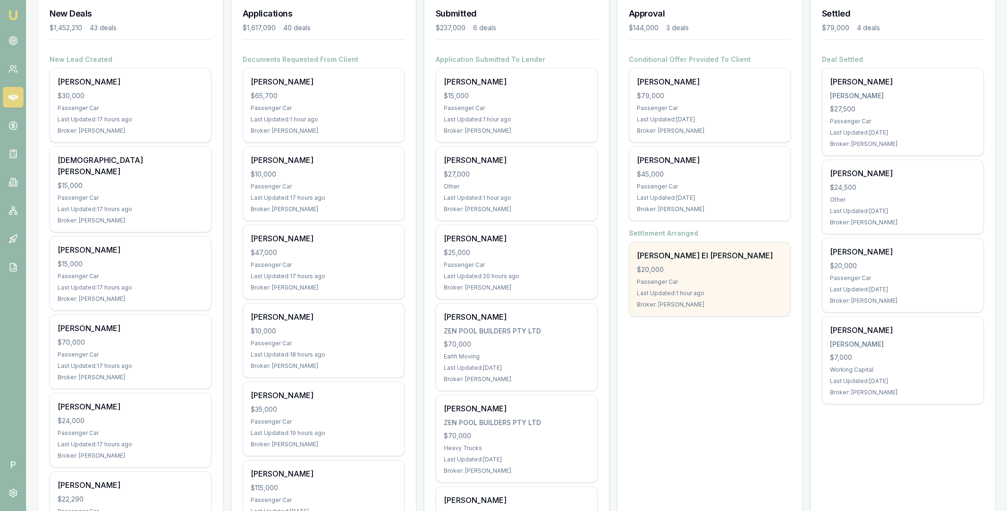
click at [741, 276] on div "Hassan El Abdallah $20,000 Passenger Car Last Updated: 1 hour ago Broker: Erin …" at bounding box center [709, 279] width 161 height 74
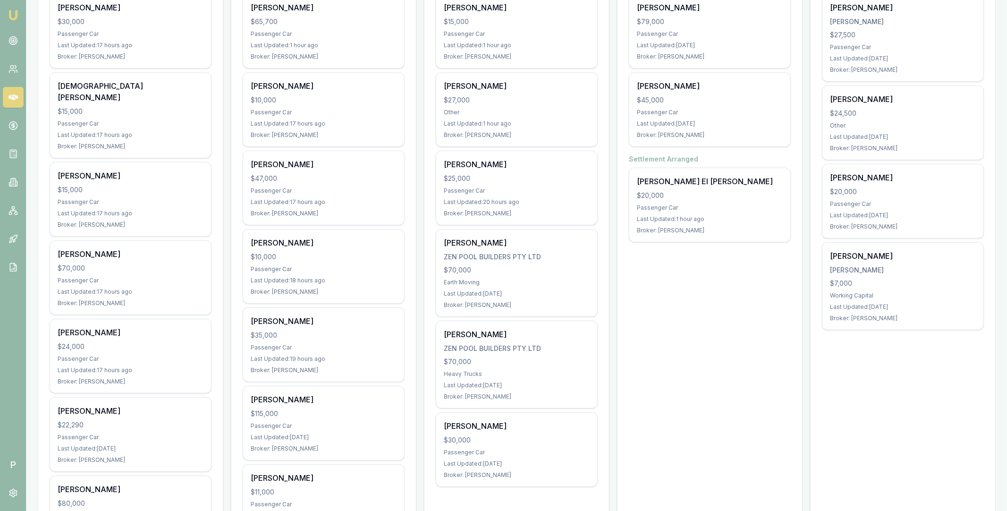
scroll to position [211, 0]
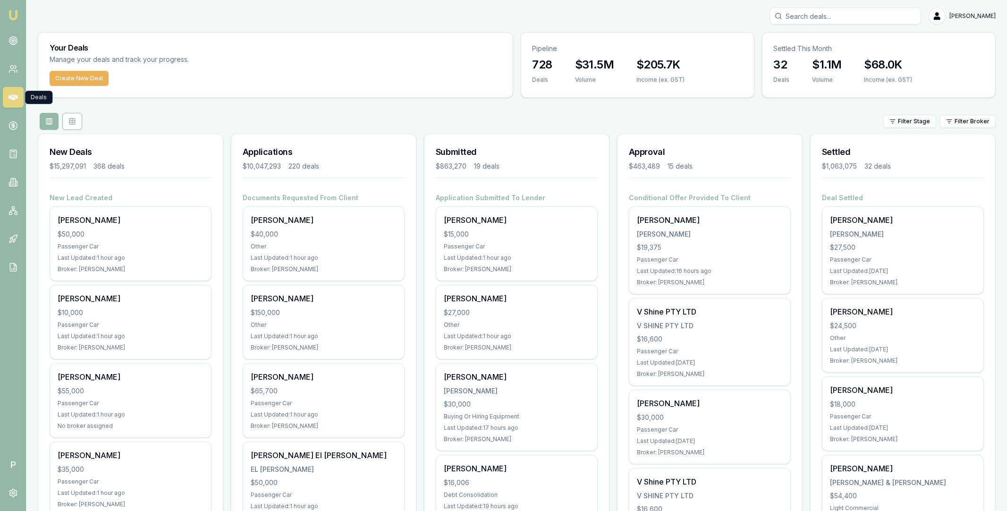
click at [772, 117] on div "Filter Stage Filter Broker" at bounding box center [516, 121] width 957 height 17
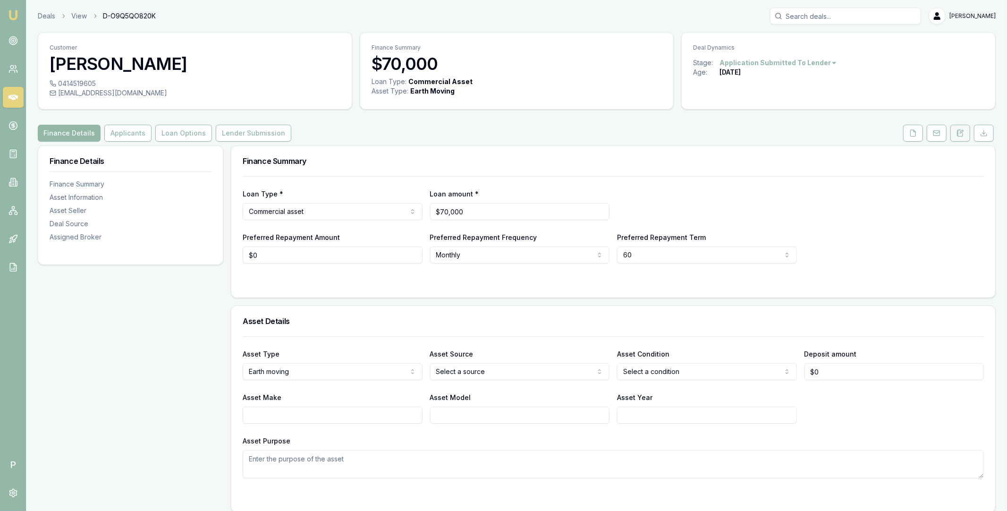
click at [960, 132] on icon at bounding box center [961, 131] width 3 height 3
click at [263, 134] on button "Lender Submission" at bounding box center [254, 133] width 76 height 17
click at [14, 96] on icon at bounding box center [12, 97] width 9 height 6
click at [244, 127] on button "Lender Submission" at bounding box center [254, 133] width 76 height 17
click at [261, 131] on button "Lender Submission" at bounding box center [254, 133] width 76 height 17
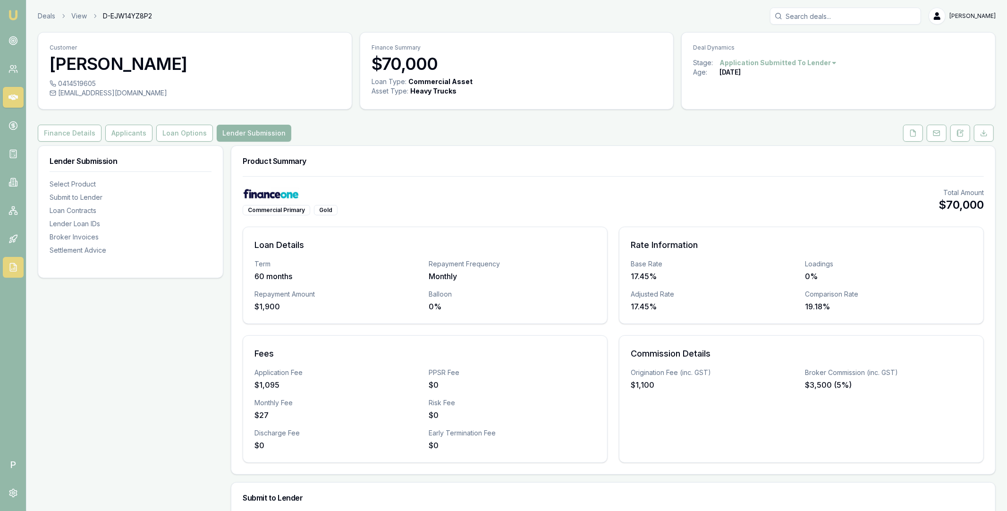
click at [17, 264] on icon at bounding box center [12, 266] width 9 height 9
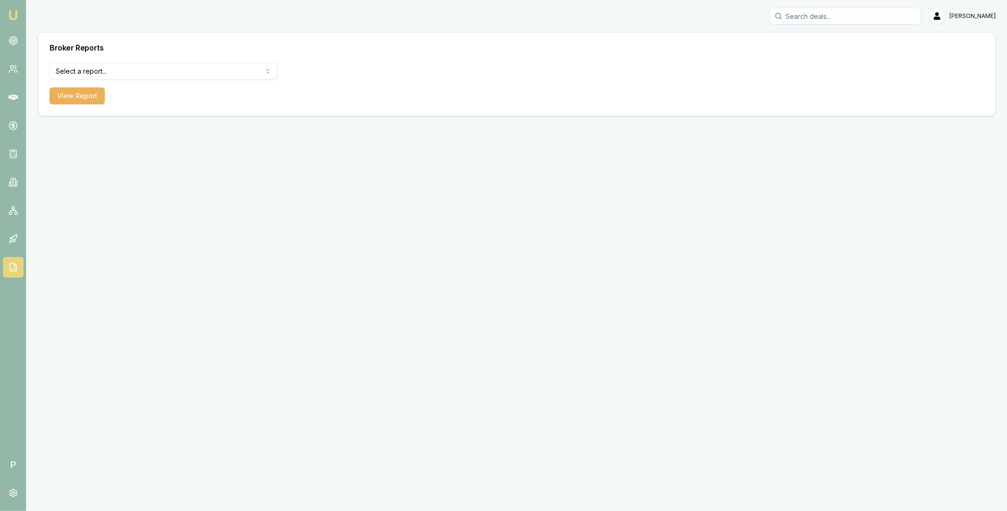
click at [205, 71] on html "Emu Broker P Matt Leeburn Toggle Menu Broker Reports Select a report... All Dea…" at bounding box center [503, 255] width 1007 height 511
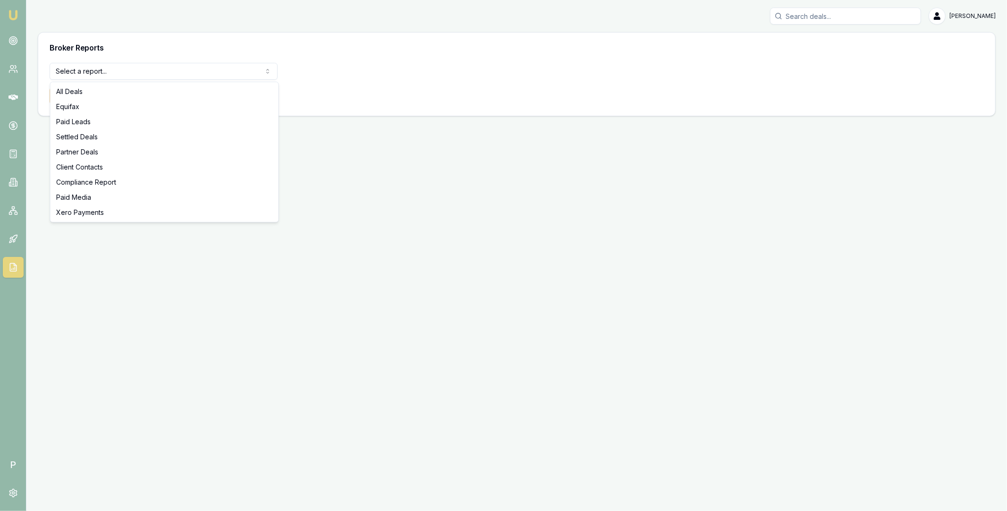
select select "settled-deals"
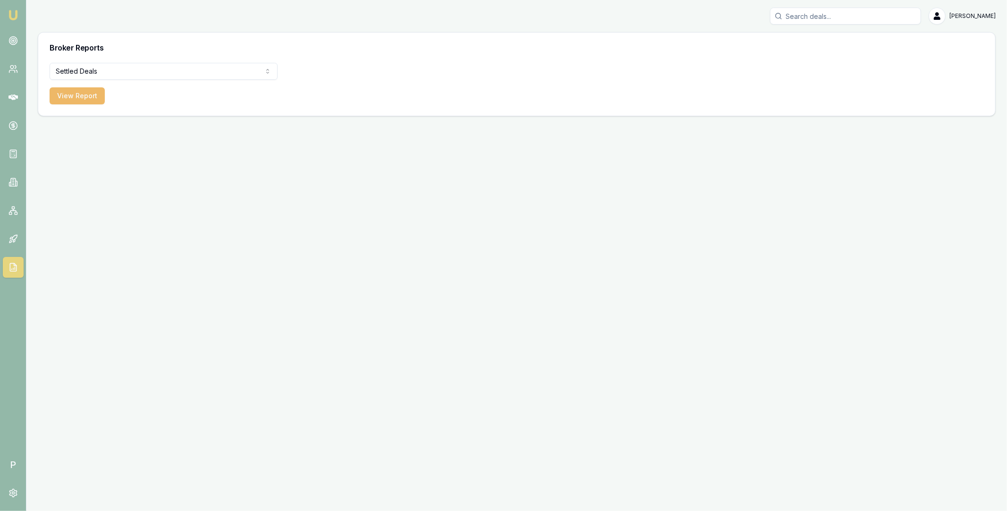
click at [83, 95] on button "View Report" at bounding box center [77, 95] width 55 height 17
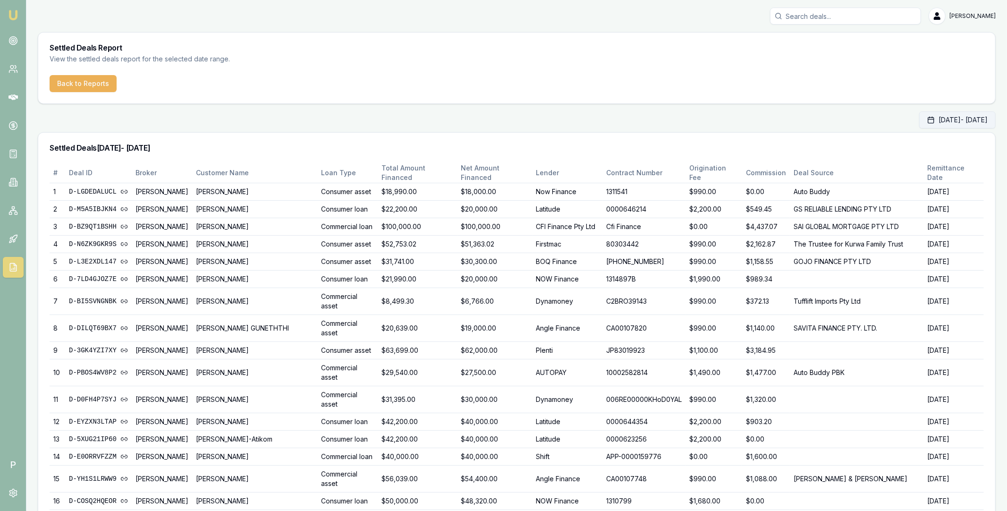
click at [922, 121] on button "Sep 01, 2025 - Sep 30, 2025" at bounding box center [957, 119] width 76 height 17
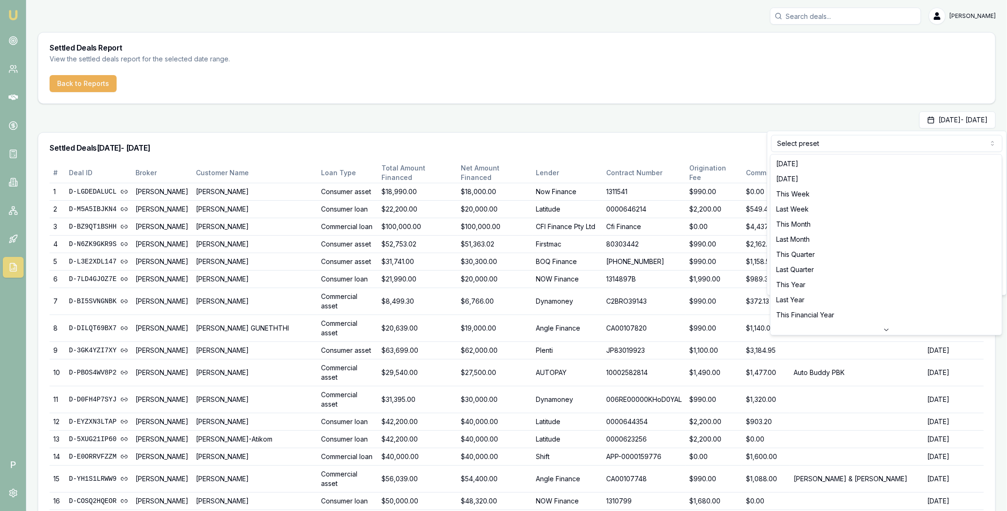
click at [814, 143] on html "Emu Broker P Matt Leeburn Toggle Menu Settled Deals Report View the settled dea…" at bounding box center [503, 255] width 1007 height 511
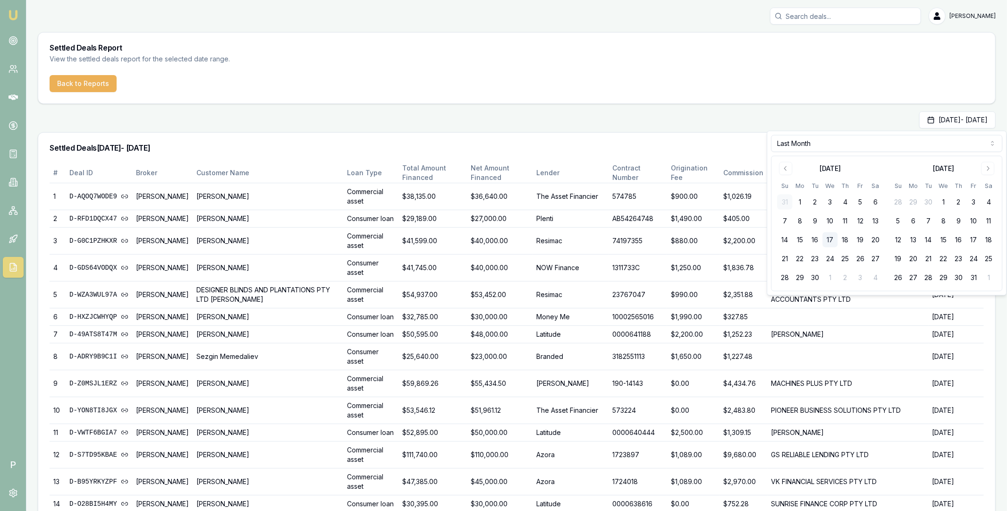
click at [825, 117] on div "Aug 01, 2025 - Aug 31, 2025" at bounding box center [516, 119] width 957 height 17
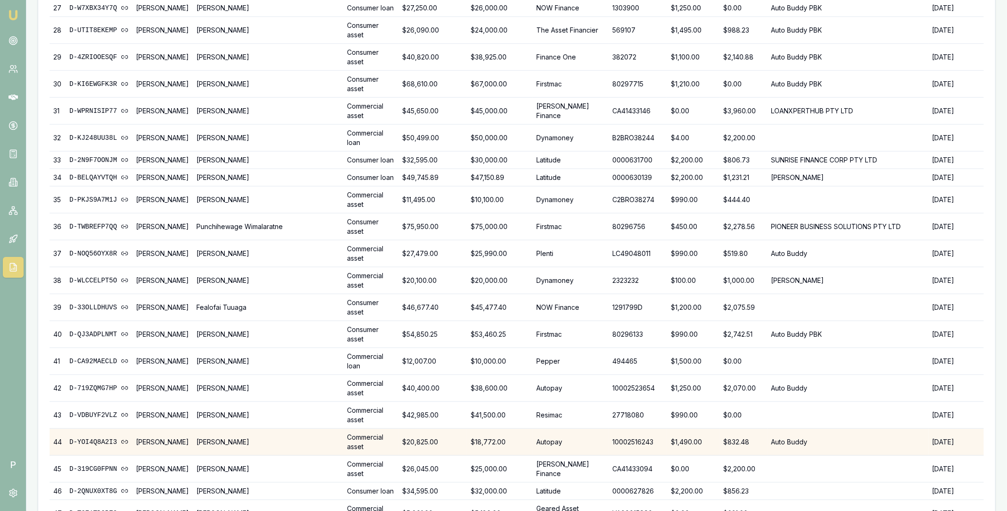
scroll to position [827, 0]
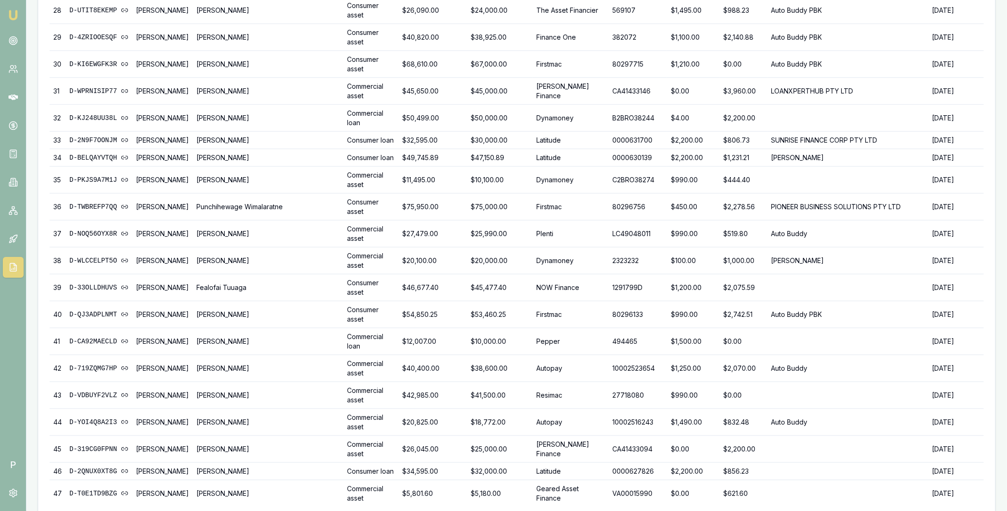
click at [944, 510] on button "Download CSV" at bounding box center [956, 521] width 53 height 15
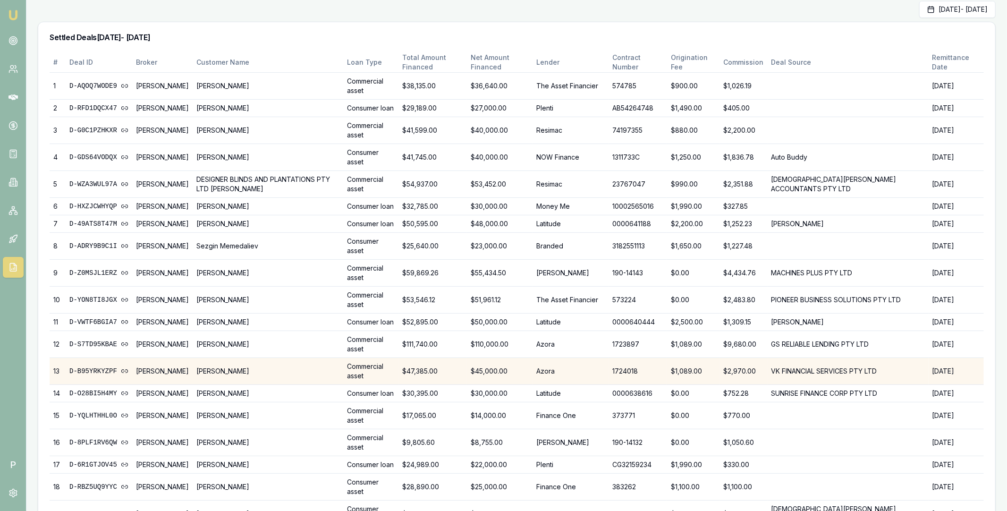
scroll to position [44, 0]
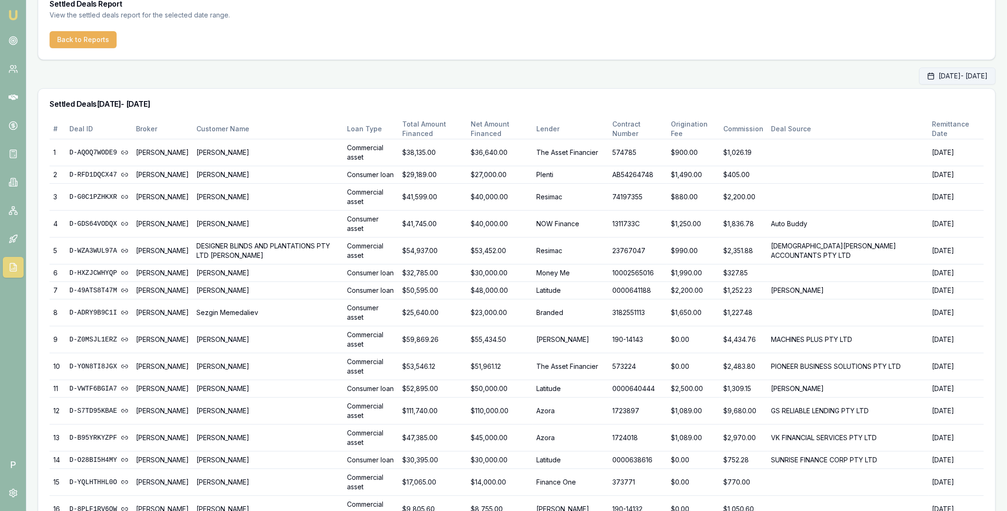
click at [927, 79] on button "Aug 01, 2025 - Aug 31, 2025" at bounding box center [957, 75] width 76 height 17
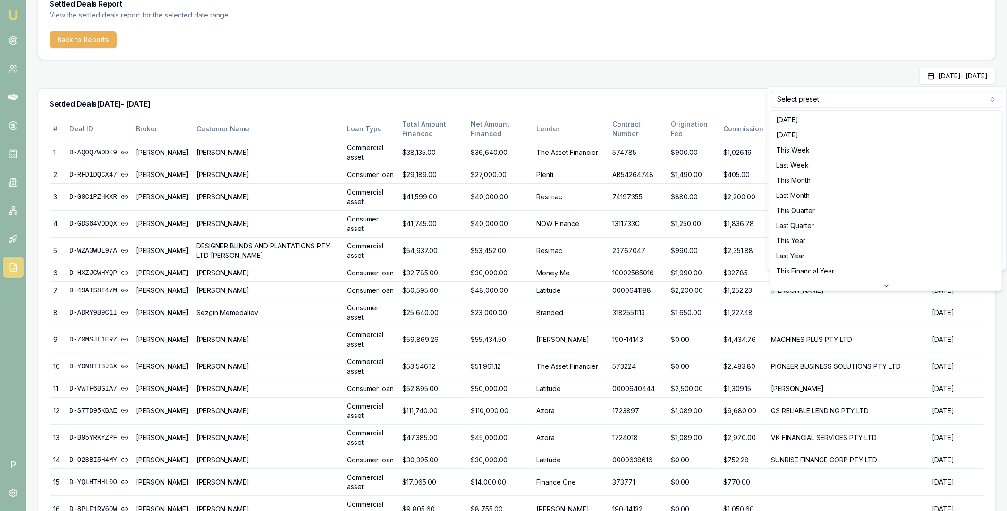
click at [828, 104] on html "Emu Broker P Matt Leeburn Toggle Menu Settled Deals Report View the settled dea…" at bounding box center [503, 211] width 1007 height 511
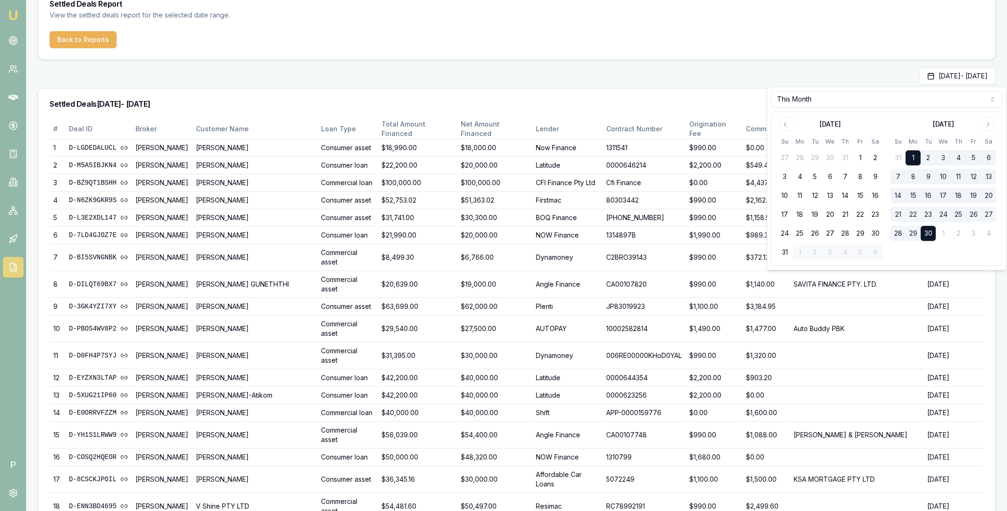
click at [824, 81] on div "Sep 01, 2025 - Sep 30, 2025" at bounding box center [516, 75] width 957 height 17
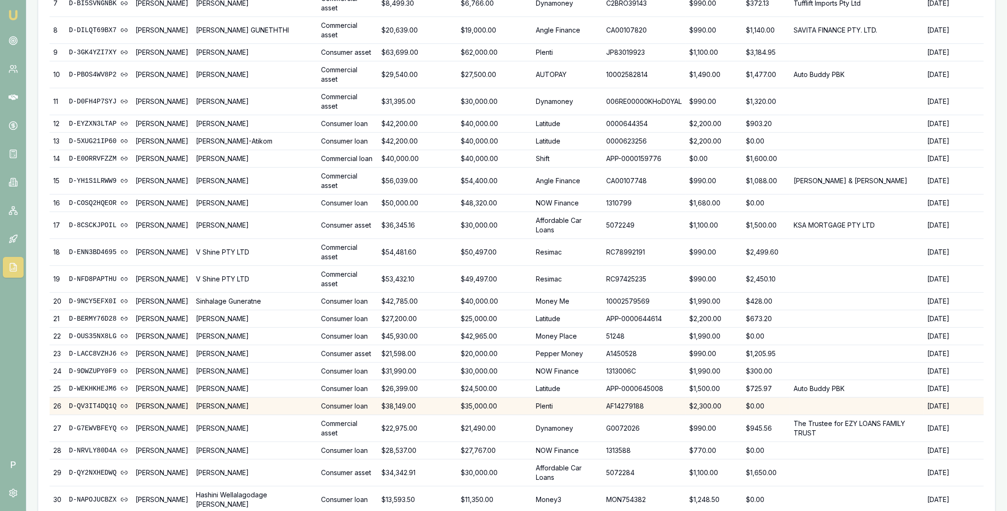
scroll to position [0, 0]
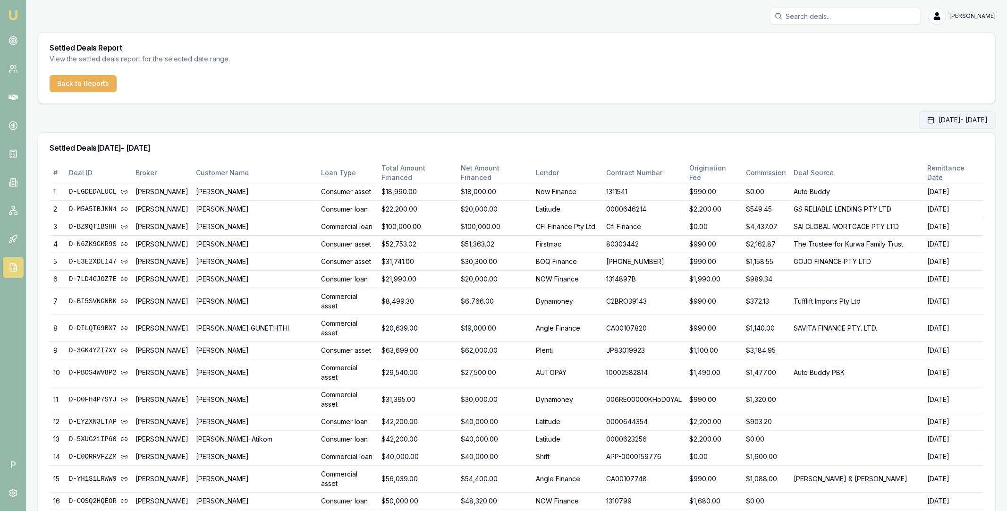
click at [930, 121] on button "Sep 01, 2025 - Sep 30, 2025" at bounding box center [957, 119] width 76 height 17
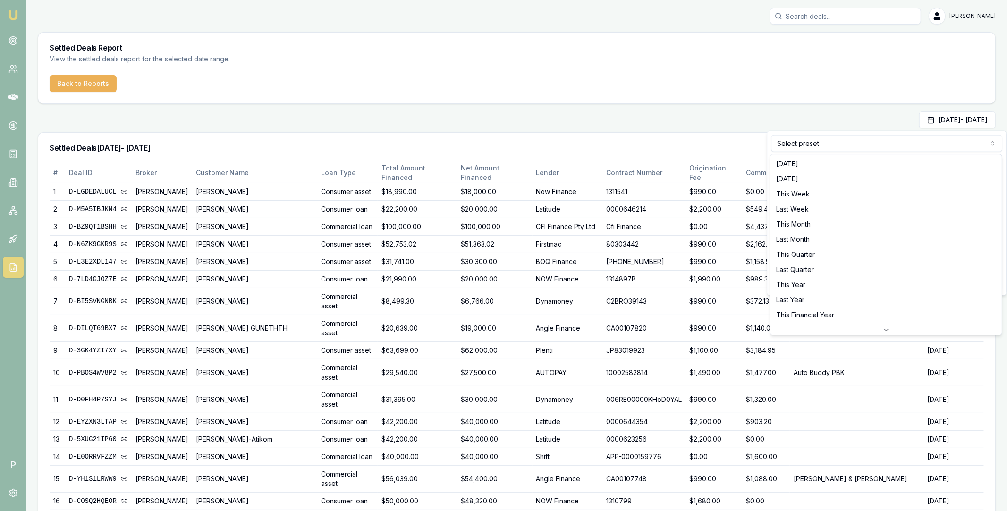
click at [806, 145] on html "Emu Broker P Matt Leeburn Toggle Menu Settled Deals Report View the settled dea…" at bounding box center [503, 255] width 1007 height 511
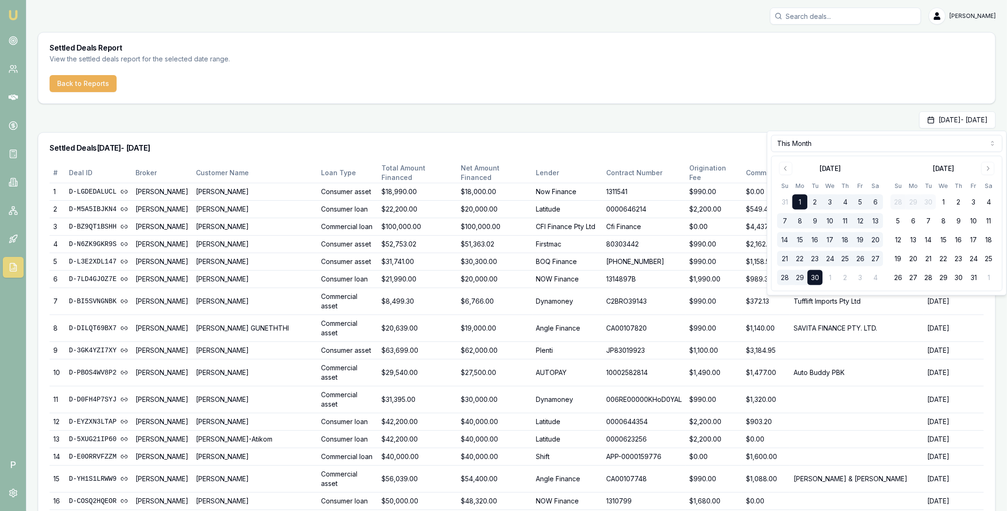
click at [749, 122] on div "Sep 01, 2025 - Sep 30, 2025" at bounding box center [516, 119] width 957 height 17
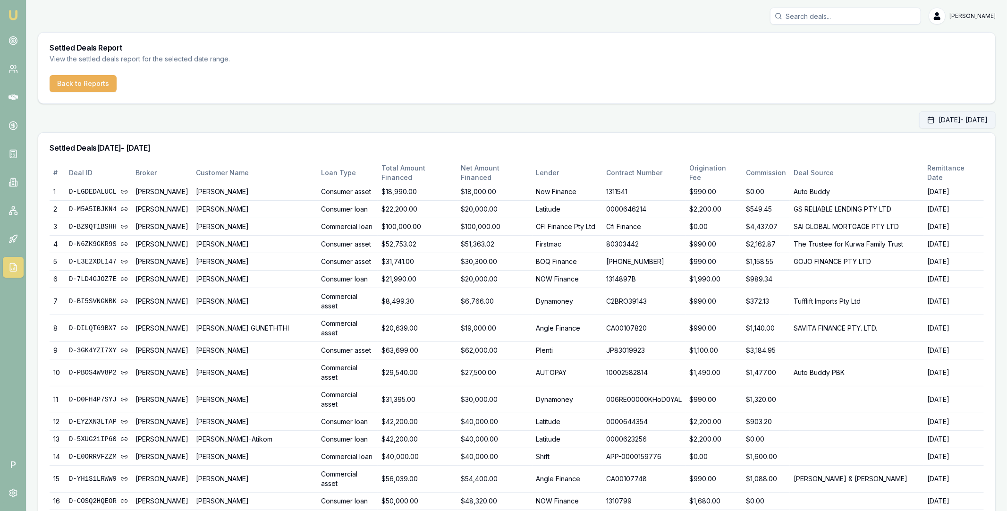
click at [925, 125] on button "Sep 01, 2025 - Sep 30, 2025" at bounding box center [957, 119] width 76 height 17
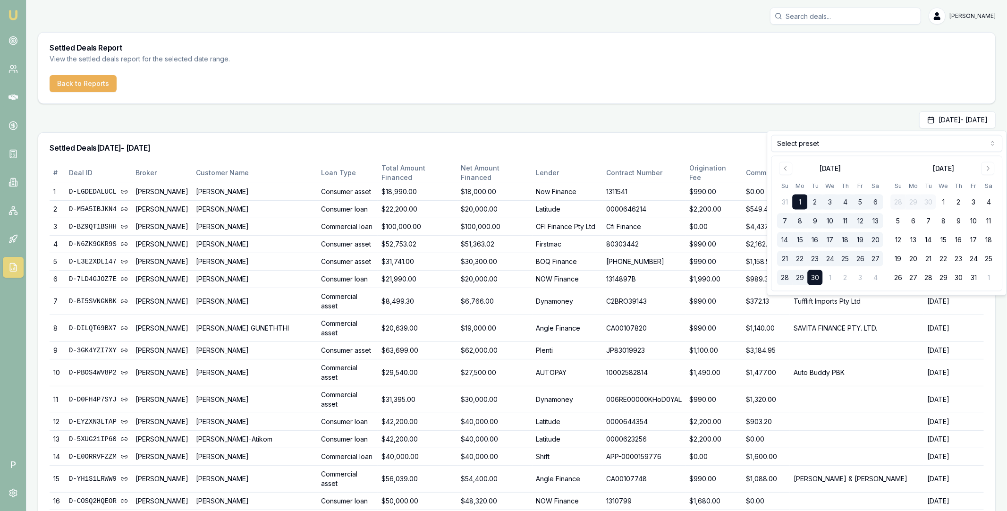
click at [838, 144] on html "Emu Broker P Matt Leeburn Toggle Menu Settled Deals Report View the settled dea…" at bounding box center [503, 255] width 1007 height 511
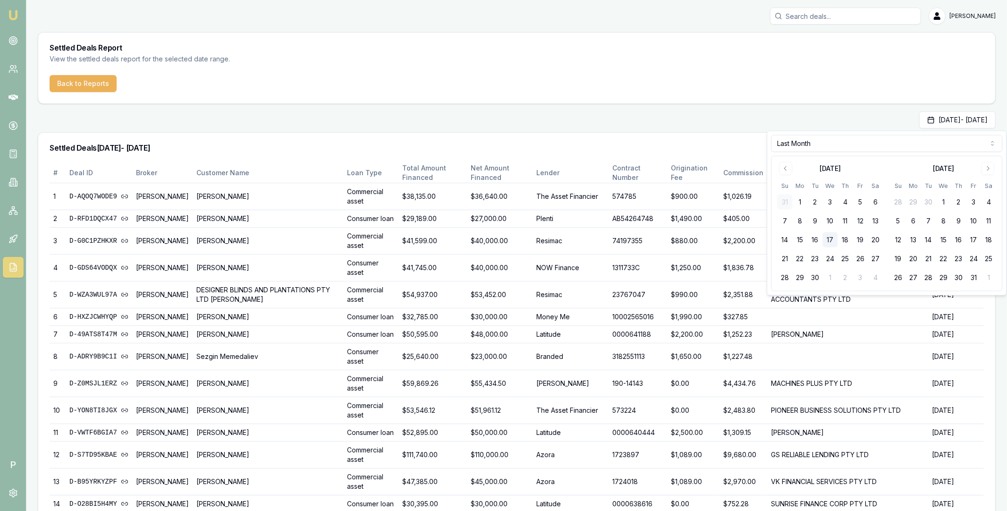
click at [754, 126] on div "Aug 01, 2025 - Aug 31, 2025" at bounding box center [516, 119] width 957 height 17
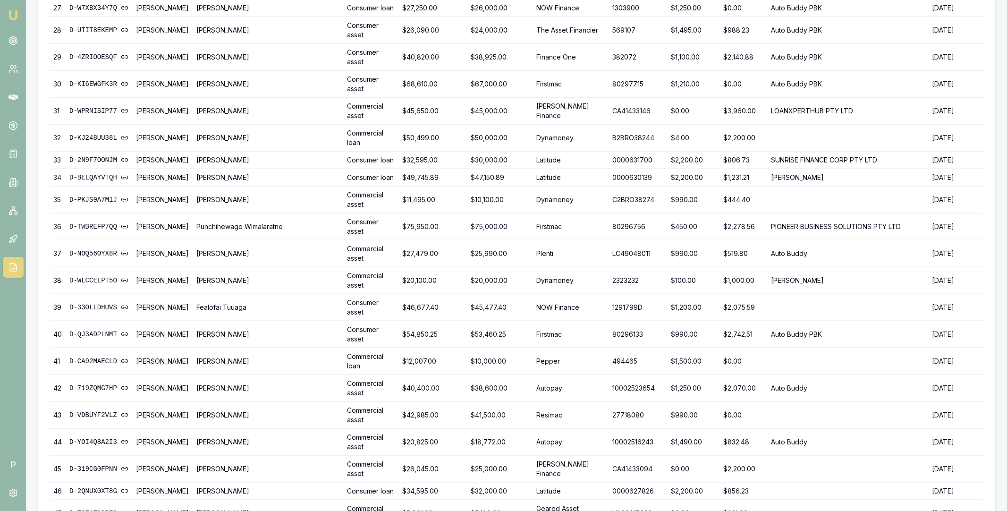
scroll to position [802, 0]
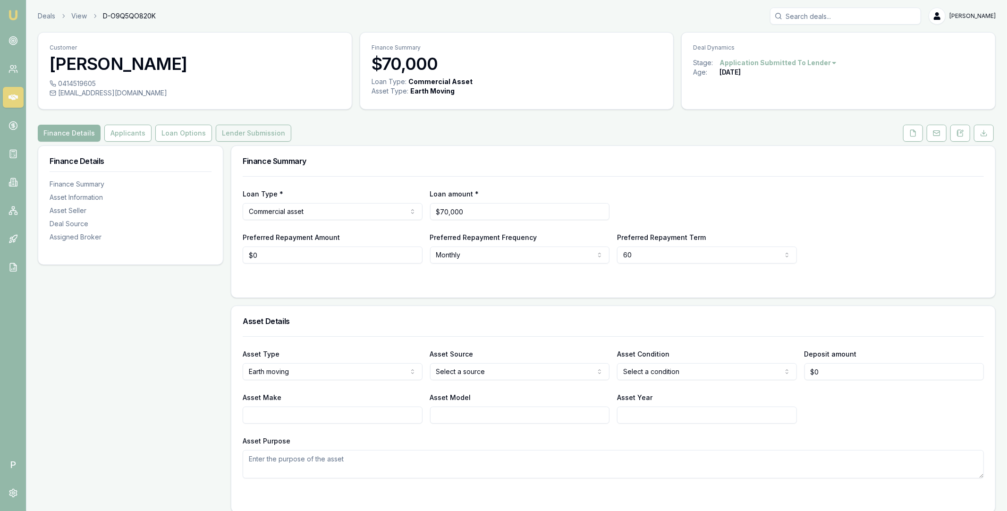
click at [268, 138] on button "Lender Submission" at bounding box center [254, 133] width 76 height 17
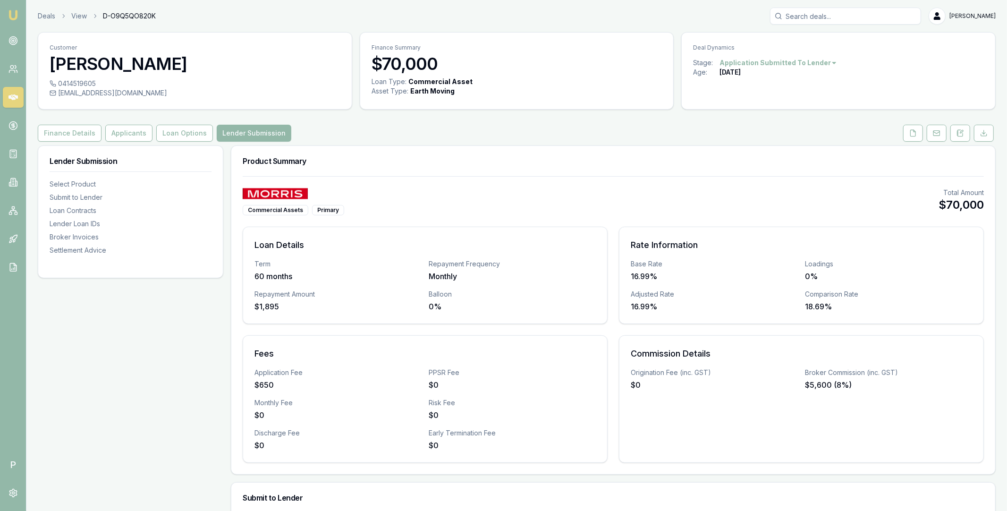
click at [324, 127] on div "Finance Details Applicants Loan Options Lender Submission" at bounding box center [516, 133] width 957 height 17
click at [10, 98] on icon at bounding box center [12, 97] width 9 height 6
